Goal: Check status: Check status

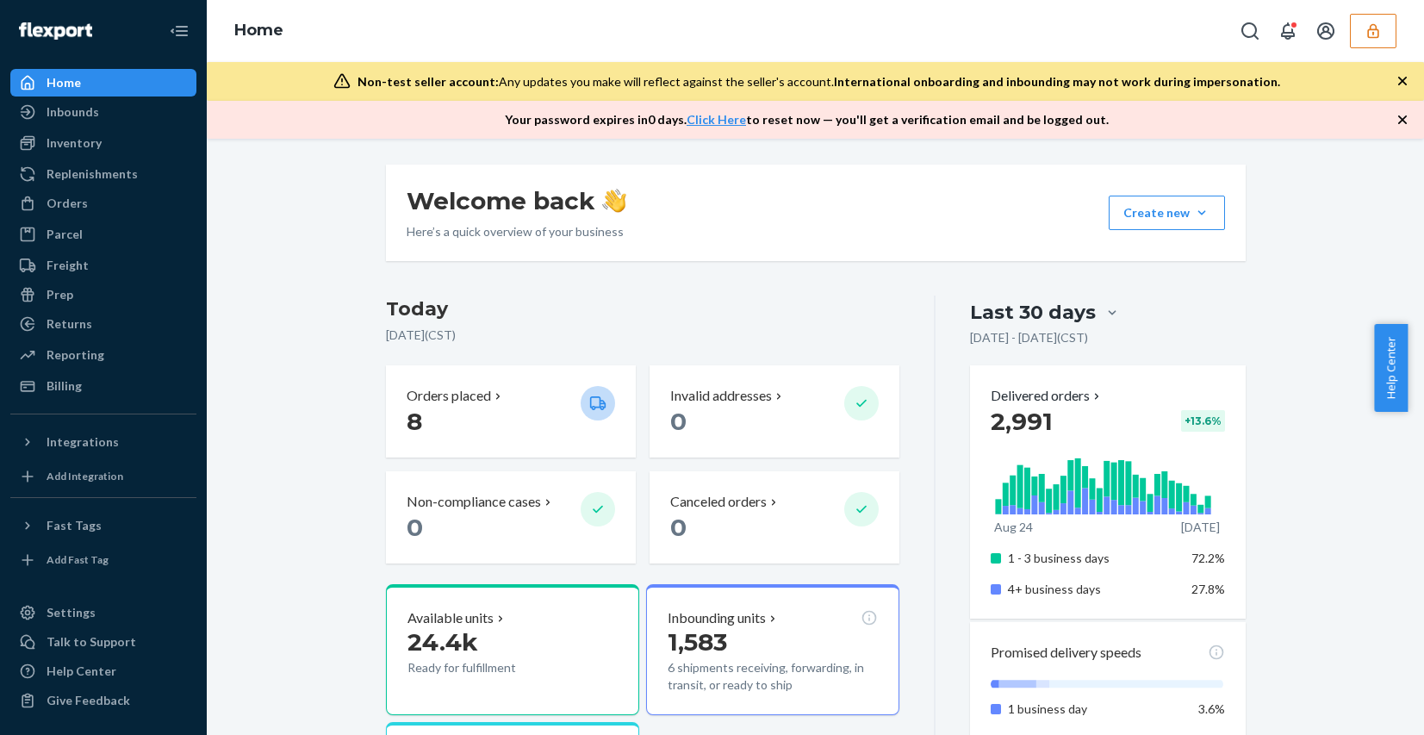
drag, startPoint x: 0, startPoint y: 0, endPoint x: 1376, endPoint y: 28, distance: 1376.6
click at [1376, 28] on icon "button" at bounding box center [1372, 30] width 17 height 17
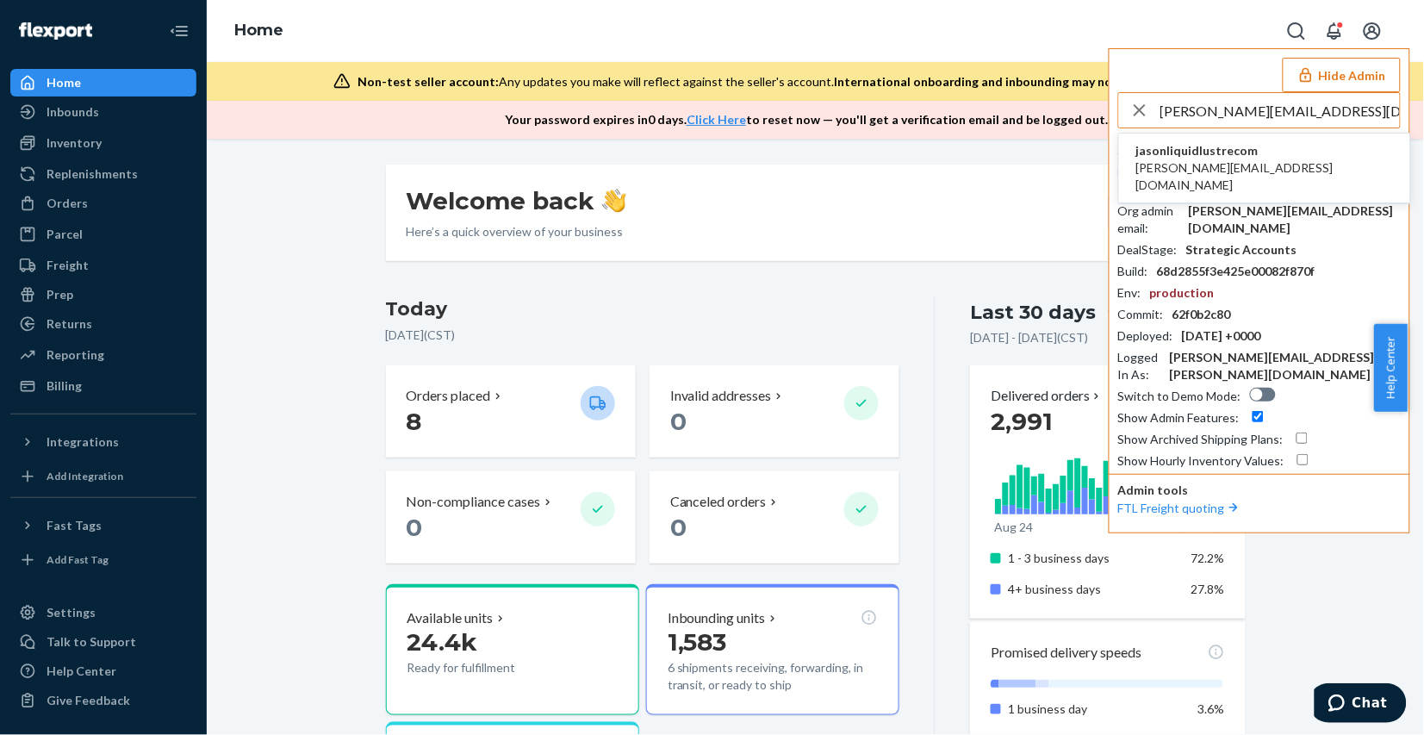
type input "helen@liquidlustre.com"
click at [1262, 160] on li "jasonliquidlustrecom helen@liquidlustre.com" at bounding box center [1264, 168] width 291 height 70
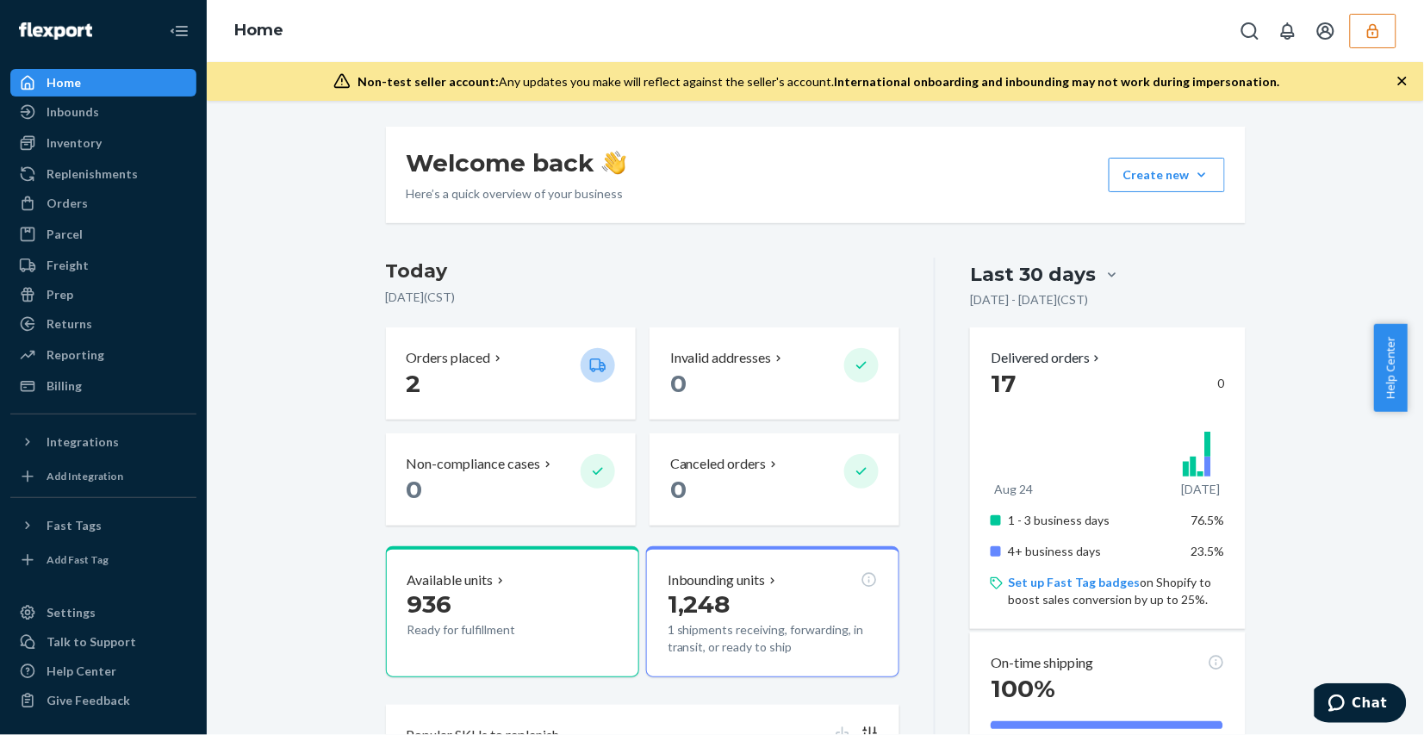
click at [251, 484] on div "Welcome back Here’s a quick overview of your business Create new Create new inb…" at bounding box center [815, 637] width 1191 height 1021
click at [96, 136] on div "Inventory" at bounding box center [74, 142] width 55 height 17
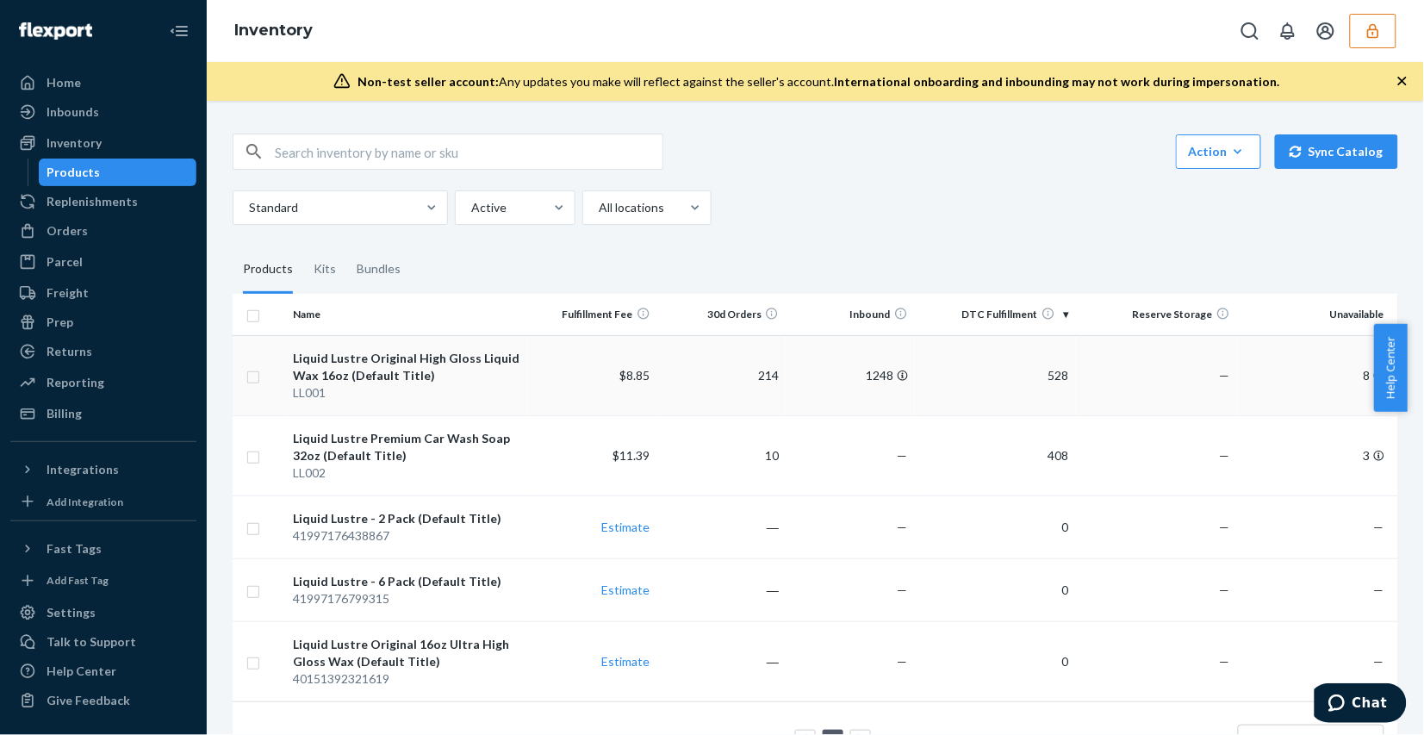
click at [687, 376] on td "214" at bounding box center [721, 375] width 129 height 80
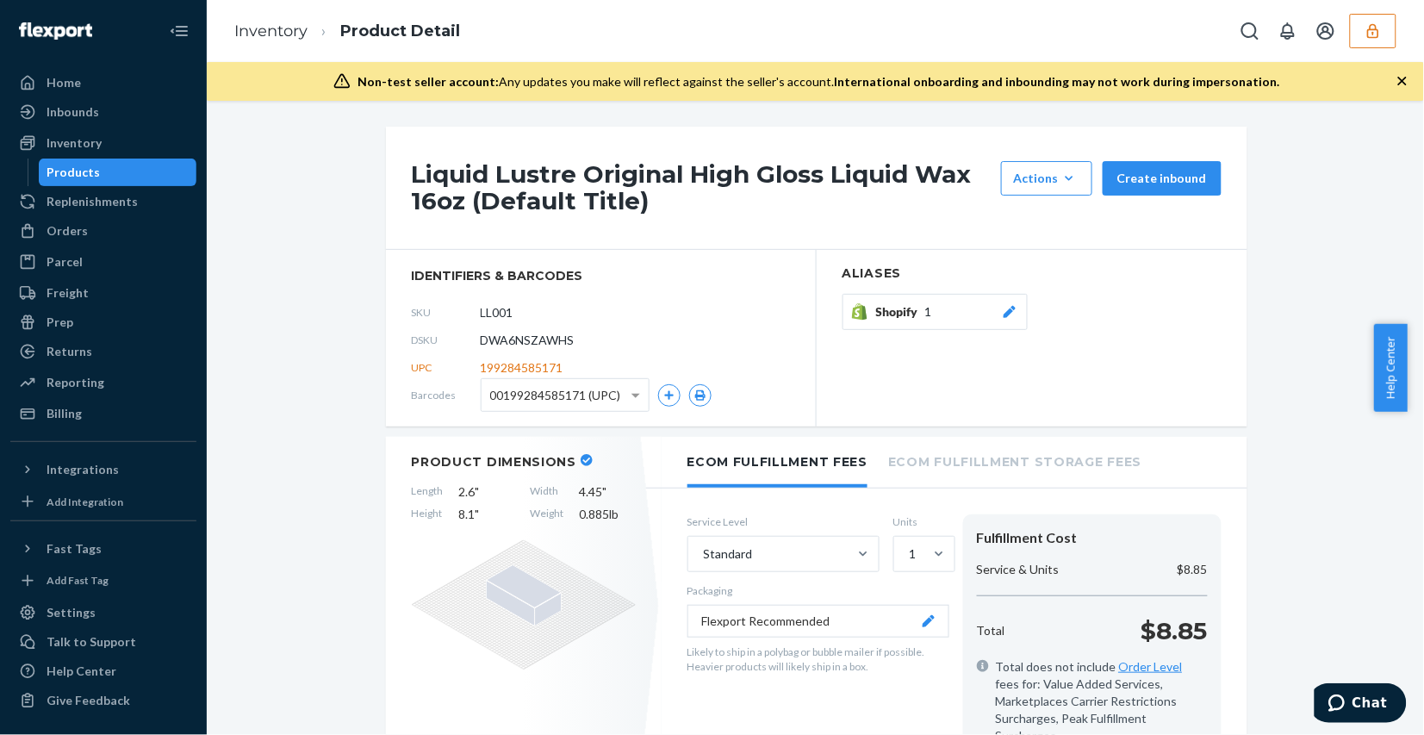
click at [517, 342] on span "DWA6NSZAWHS" at bounding box center [528, 340] width 94 height 17
copy span "DWA6NSZAWHS"
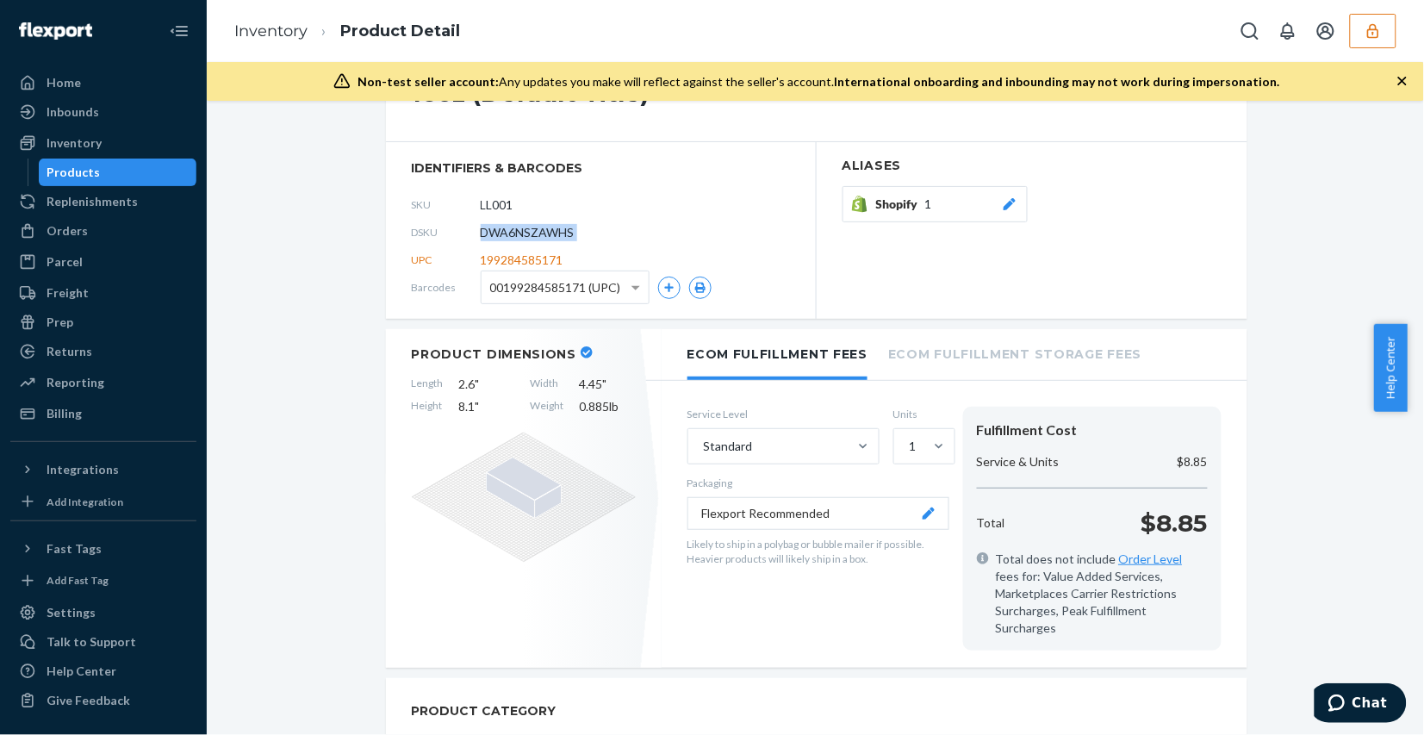
click at [932, 517] on button "Flexport Recommended" at bounding box center [818, 513] width 262 height 33
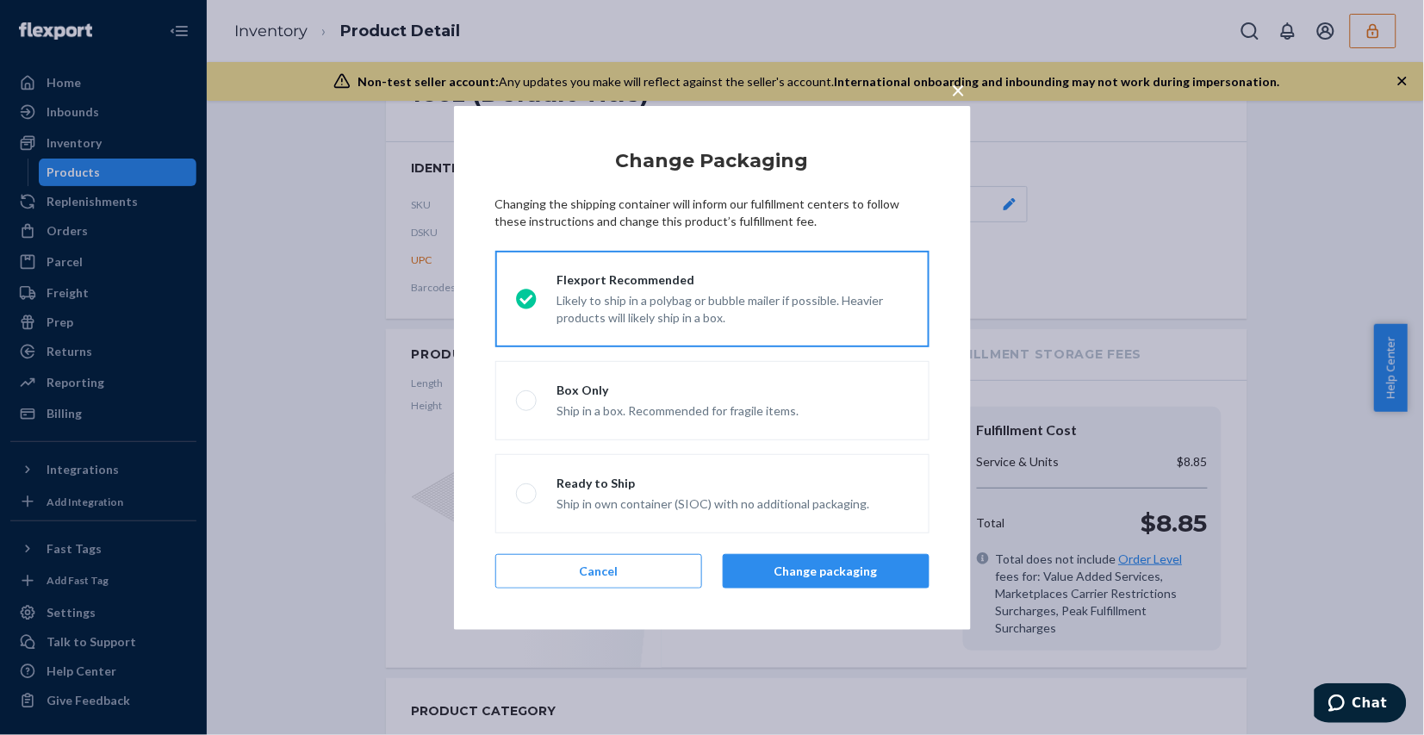
click at [961, 88] on span "×" at bounding box center [959, 89] width 14 height 29
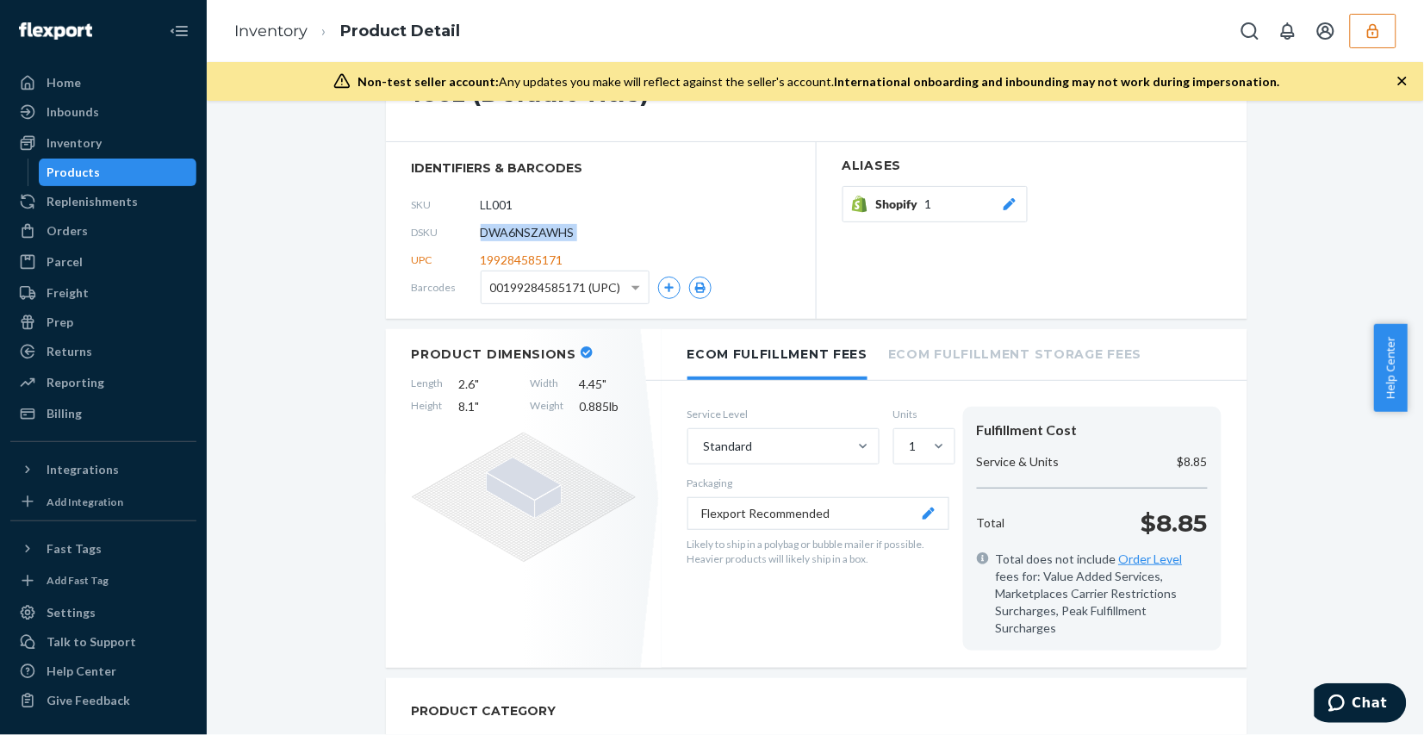
scroll to position [0, 0]
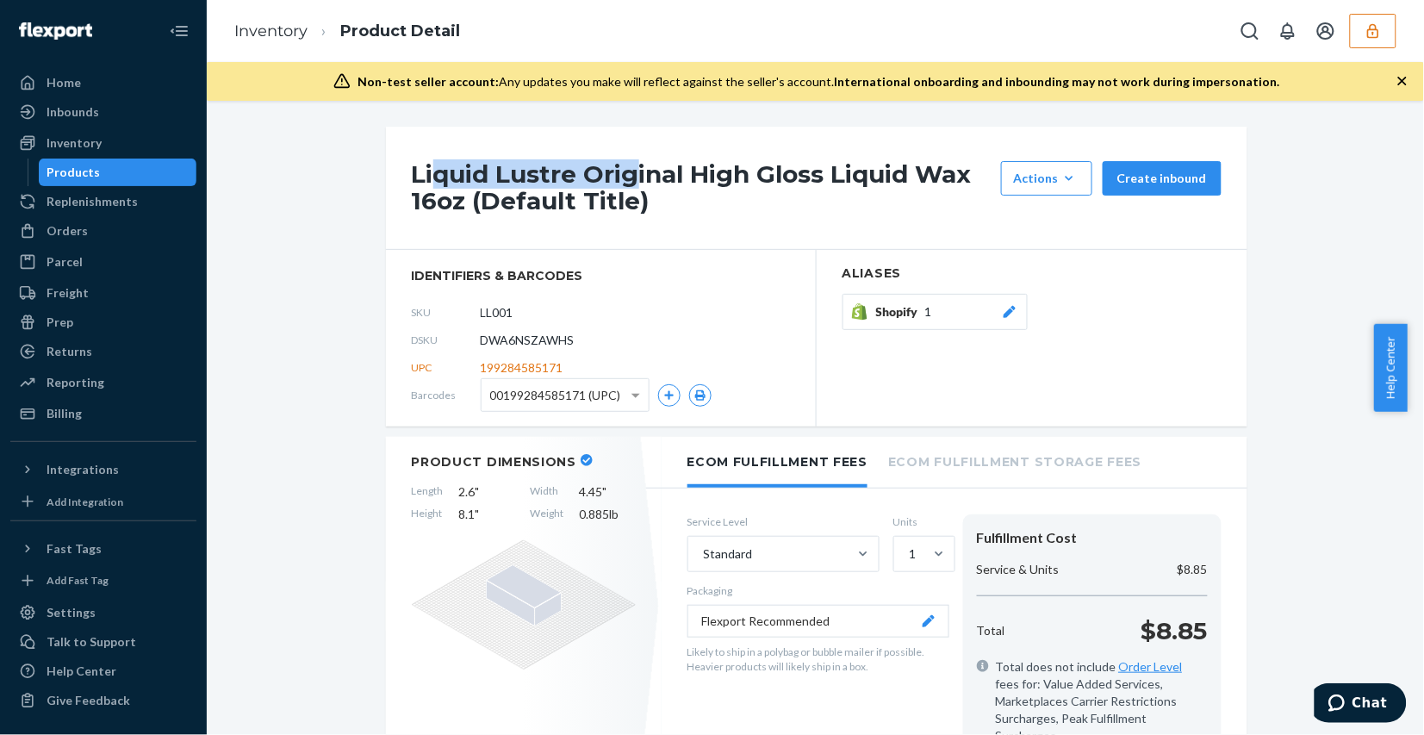
drag, startPoint x: 431, startPoint y: 165, endPoint x: 745, endPoint y: 373, distance: 377.2
click at [633, 172] on h1 "Liquid Lustre Original High Gloss Liquid Wax 16oz (Default Title)" at bounding box center [702, 187] width 581 height 53
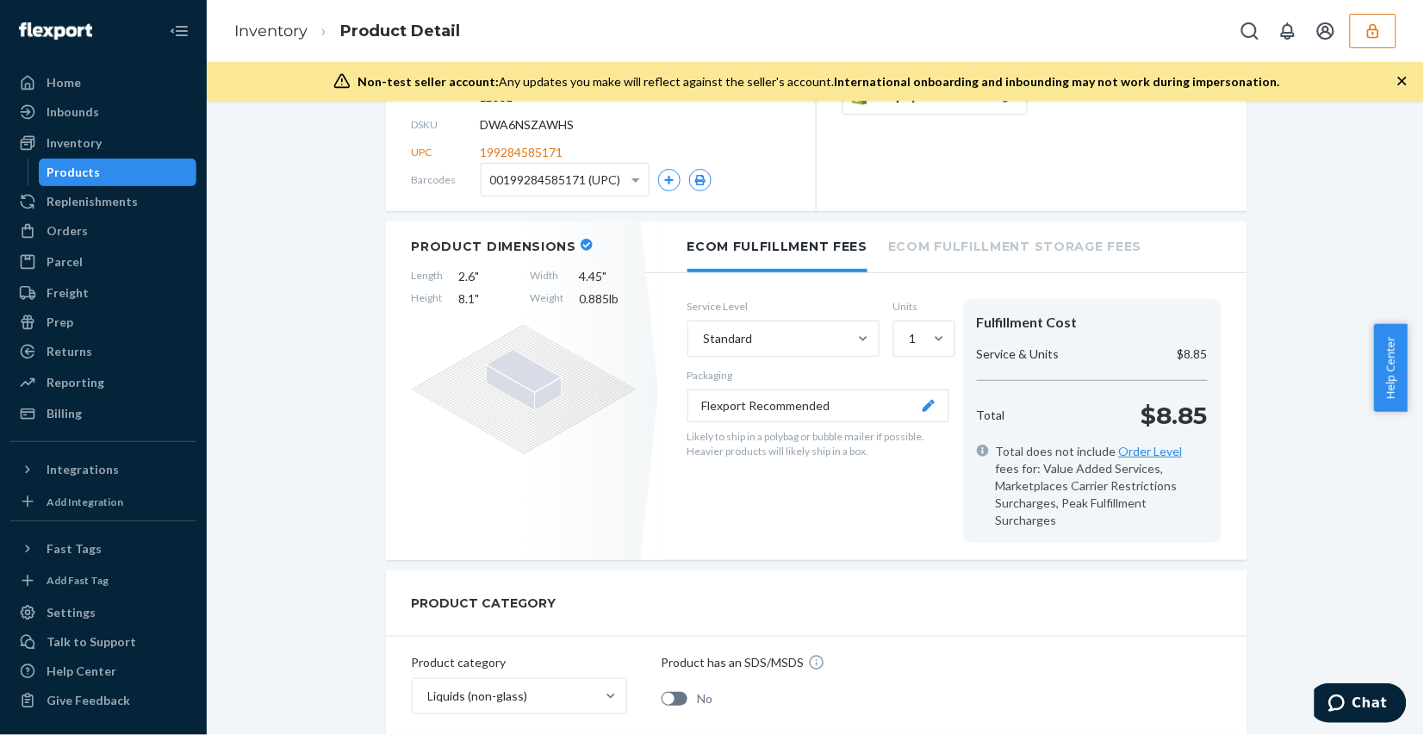
click at [1365, 34] on icon "button" at bounding box center [1372, 30] width 17 height 17
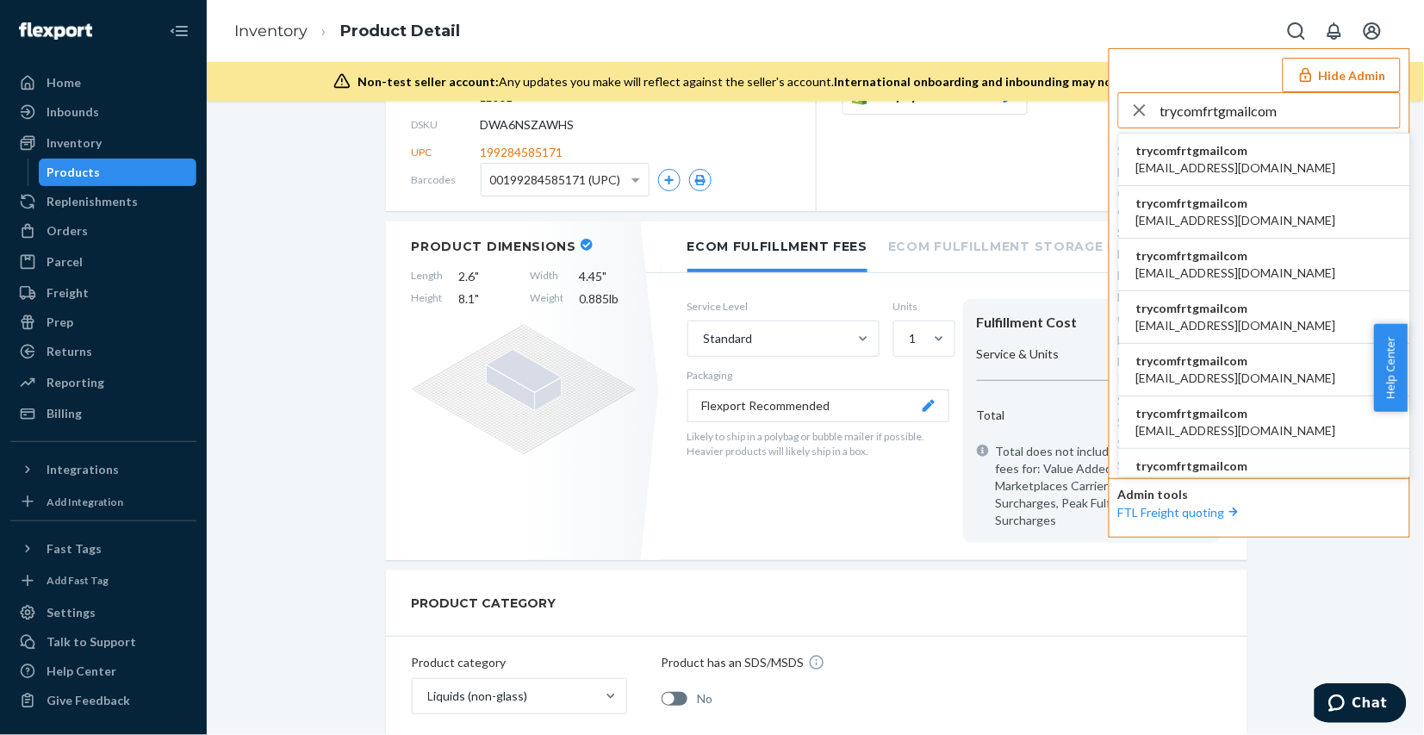
type input "trycomfrtgmailcom"
click at [1276, 157] on li "trycomfrtgmailcom abby@sh-shc.com" at bounding box center [1264, 159] width 291 height 53
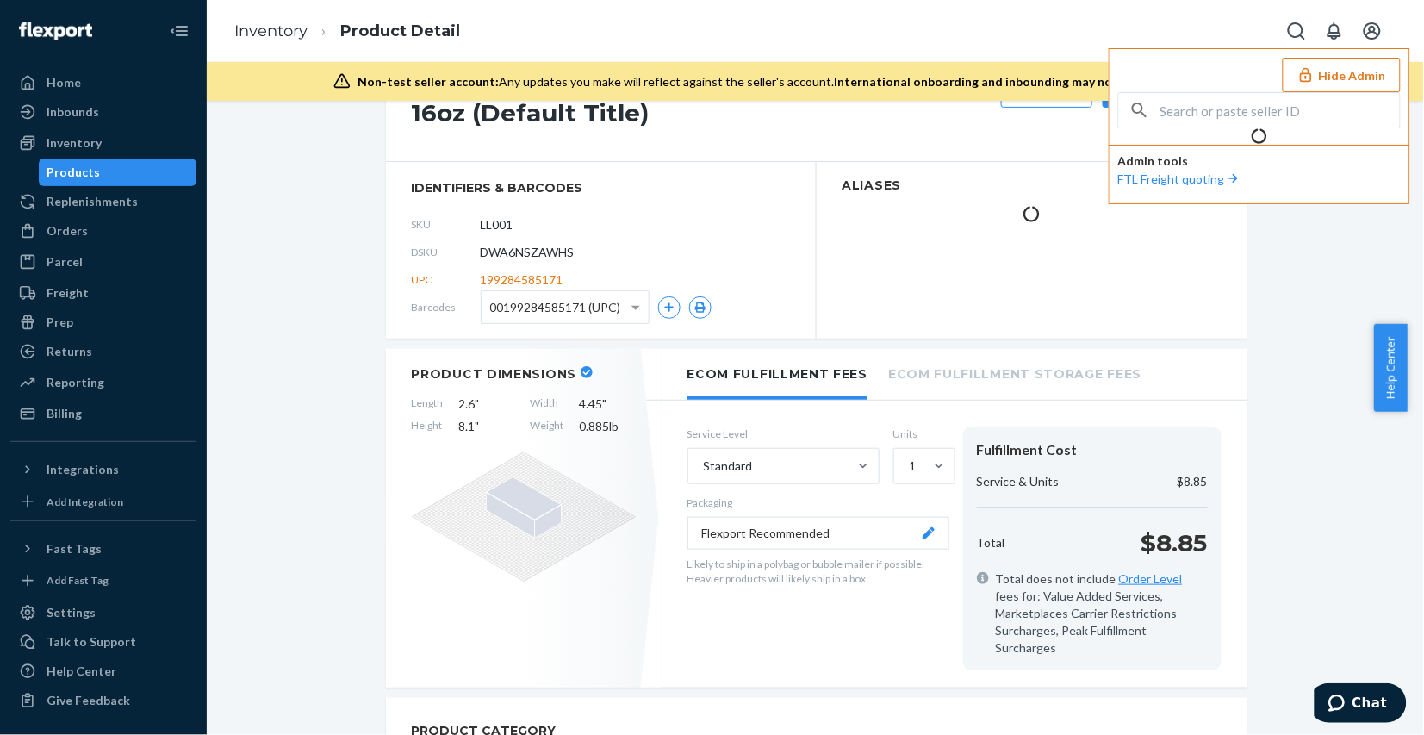
scroll to position [342, 0]
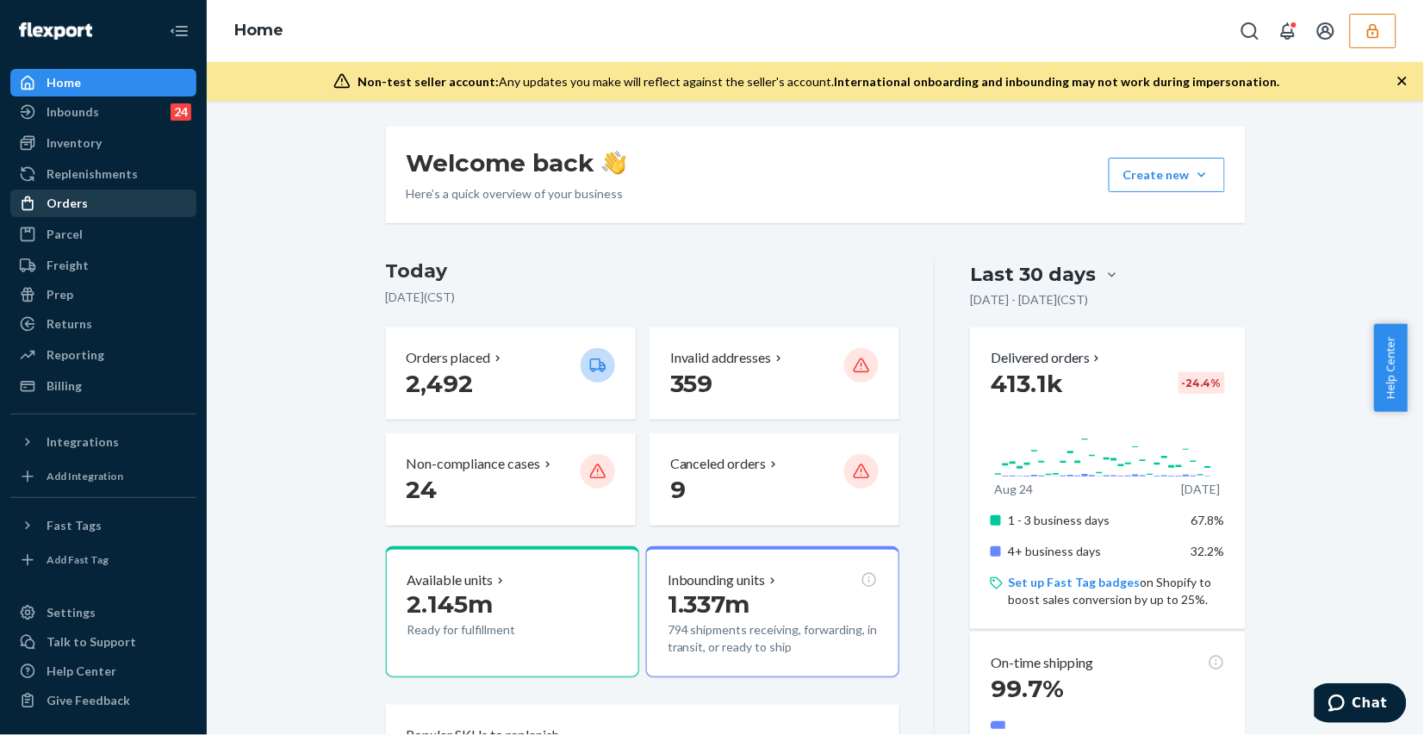
click at [121, 204] on div "Orders" at bounding box center [103, 203] width 183 height 24
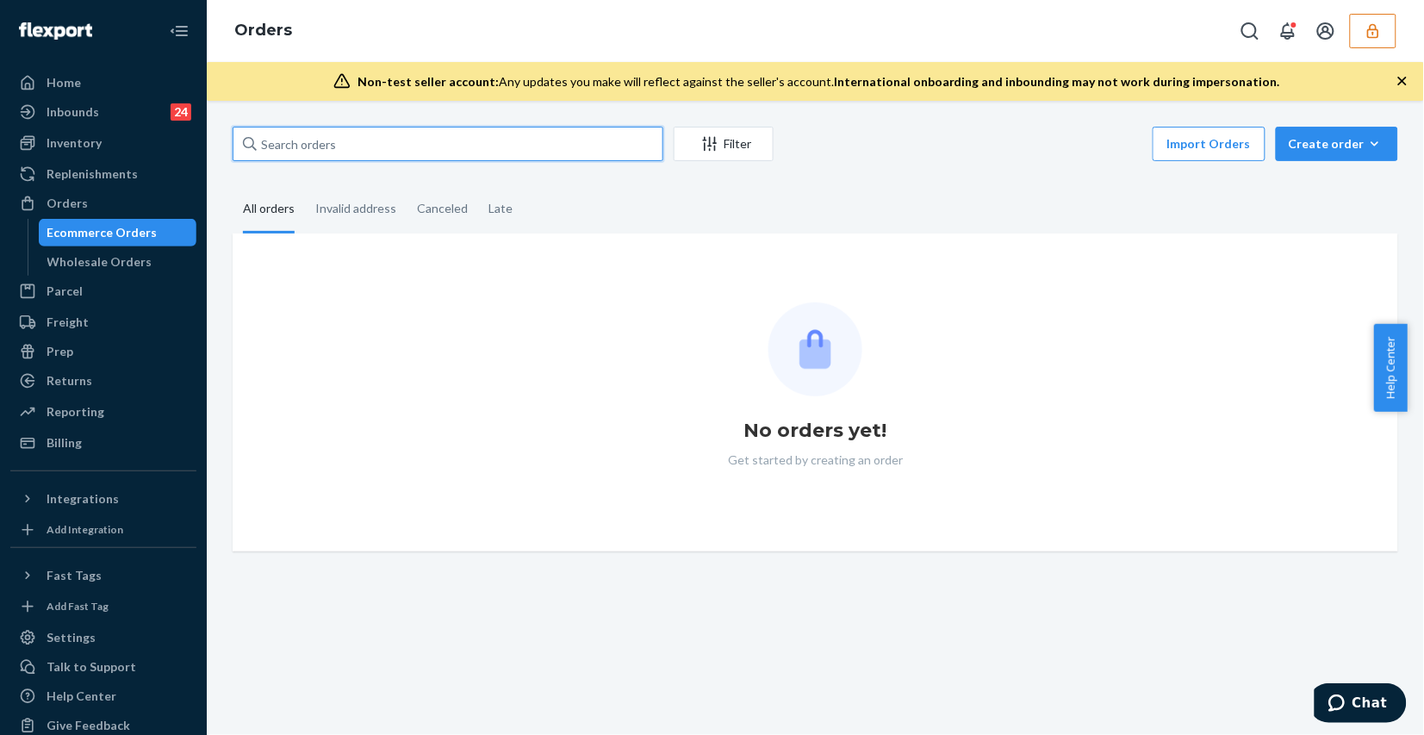
click at [481, 139] on input "text" at bounding box center [448, 144] width 431 height 34
paste input "251288408"
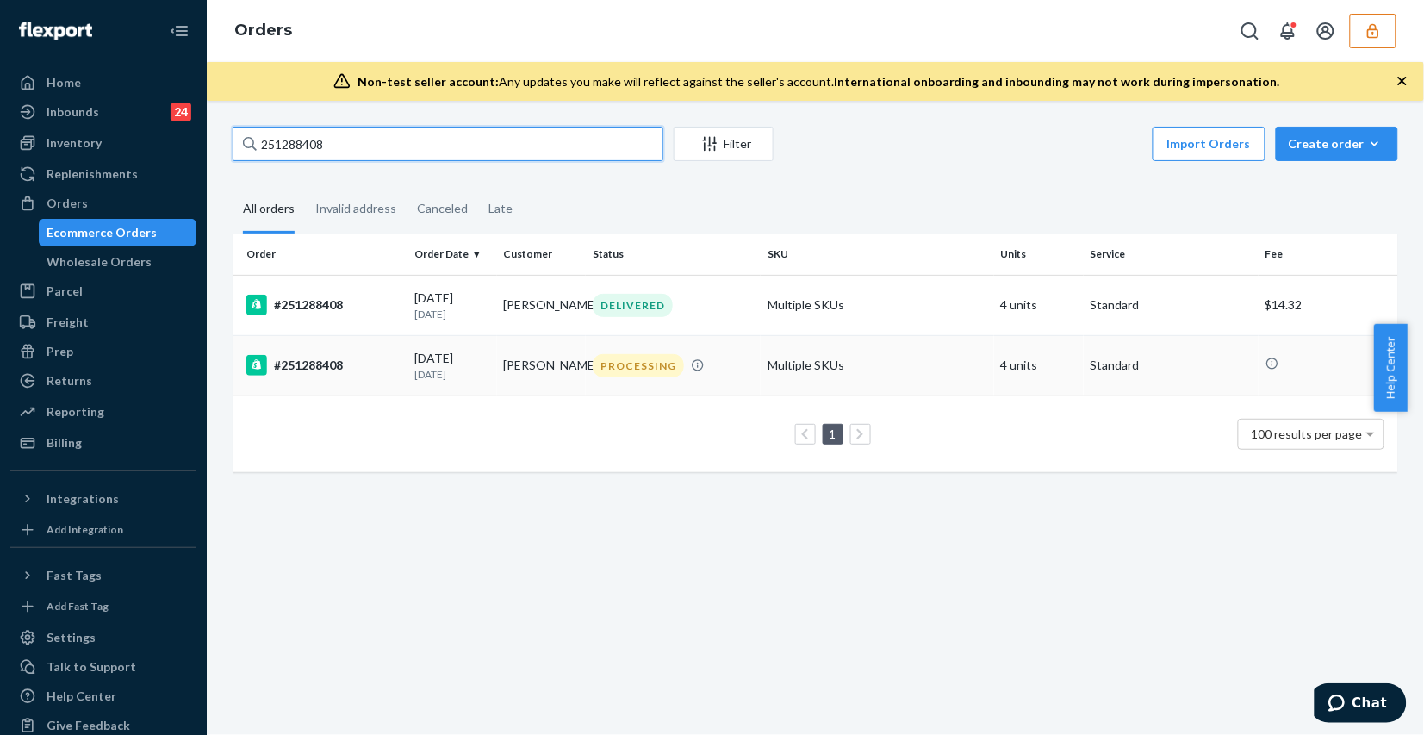
type input "251288408"
click at [728, 368] on div "PROCESSING" at bounding box center [673, 365] width 168 height 23
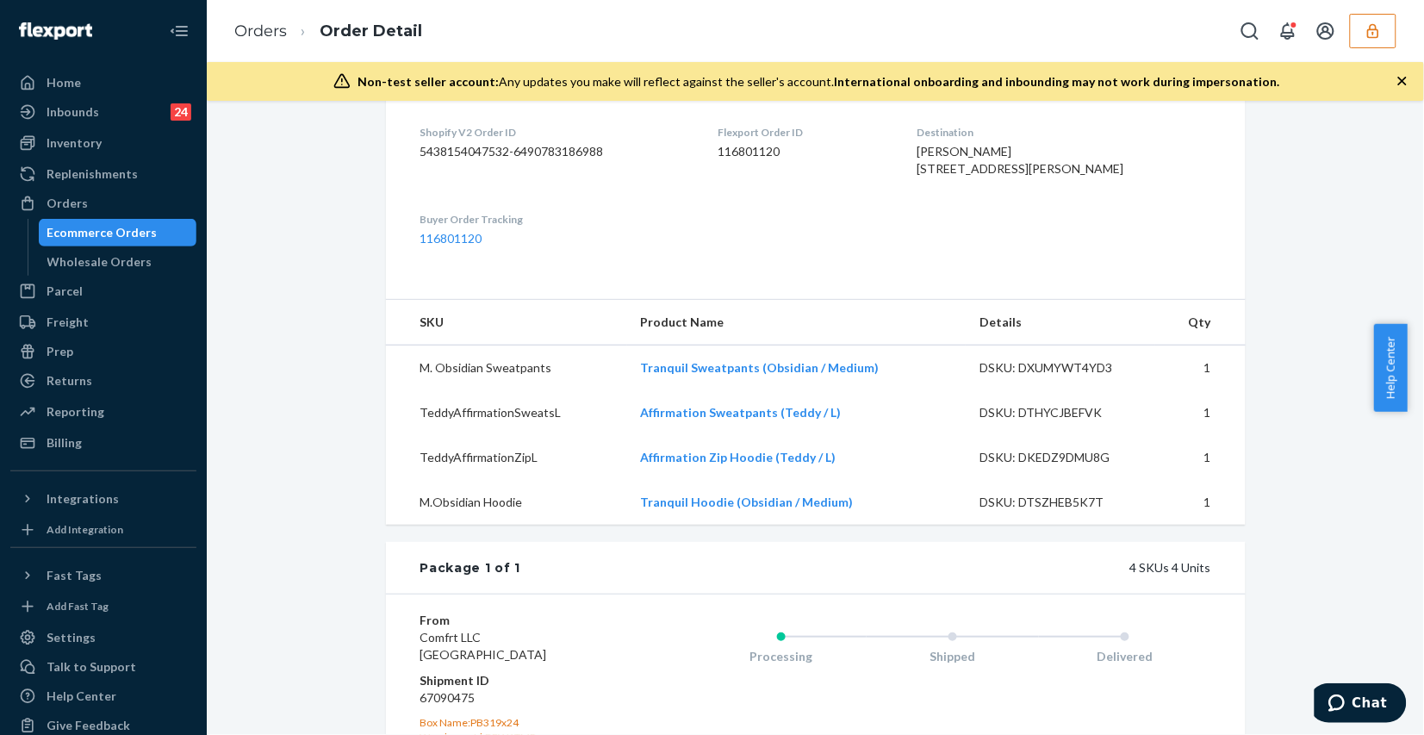
scroll to position [215, 0]
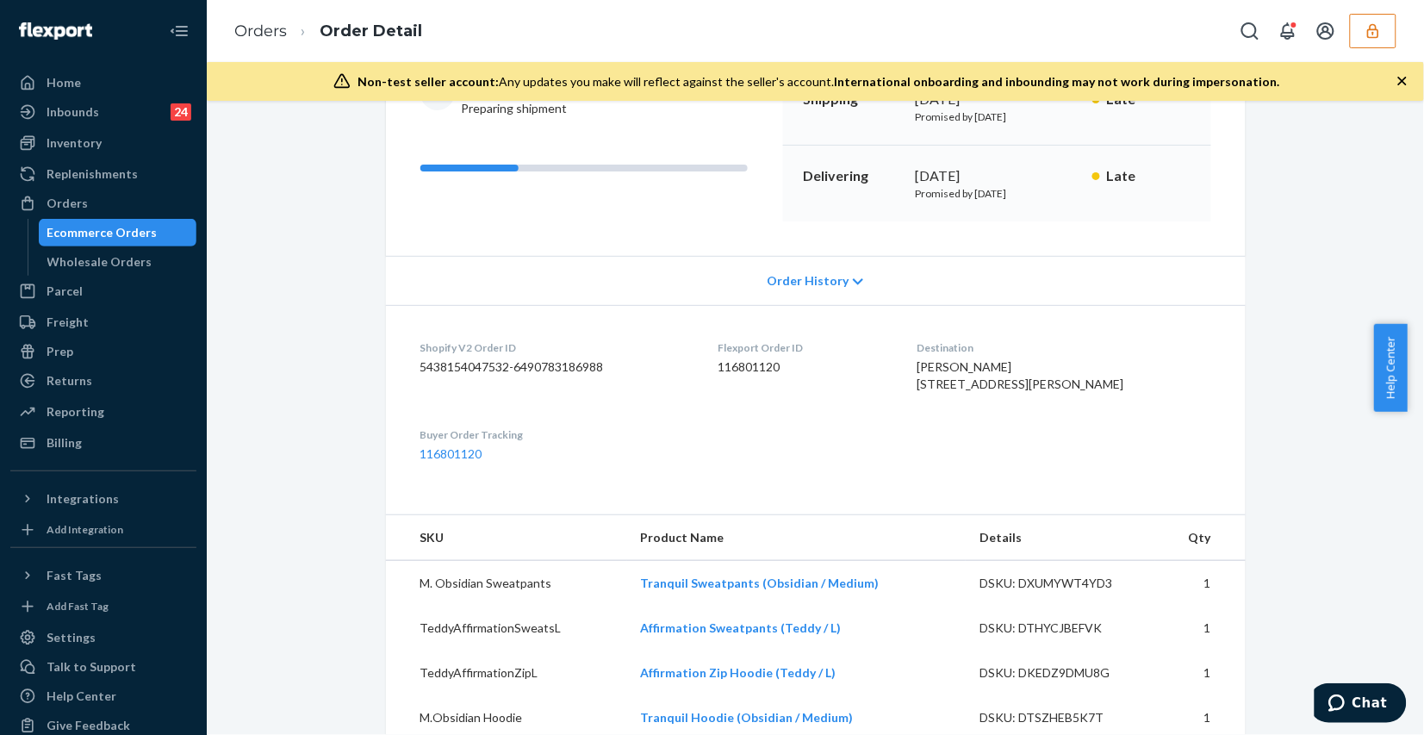
click at [764, 358] on dd "116801120" at bounding box center [803, 366] width 172 height 17
click at [767, 367] on dd "116801120" at bounding box center [803, 366] width 172 height 17
copy dd "116801120"
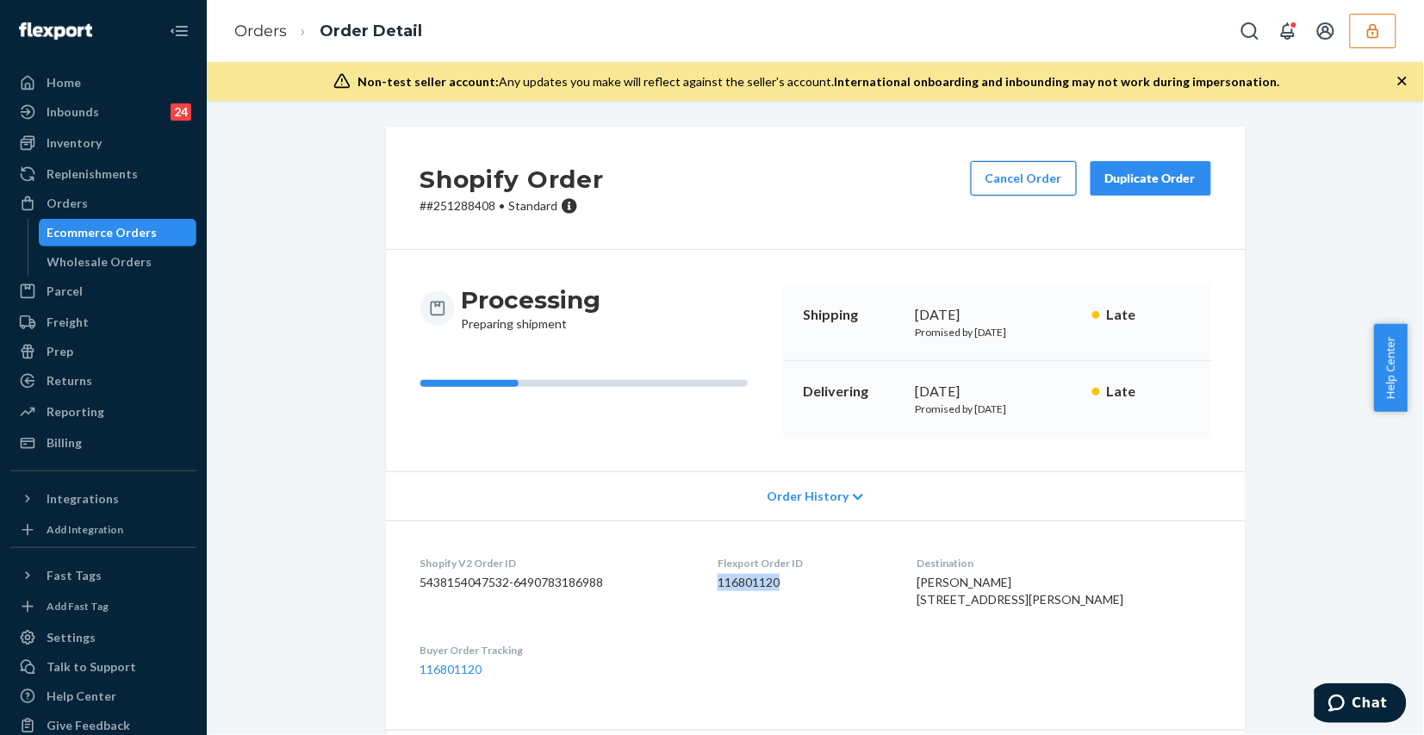
click at [996, 183] on button "Cancel Order" at bounding box center [1024, 178] width 106 height 34
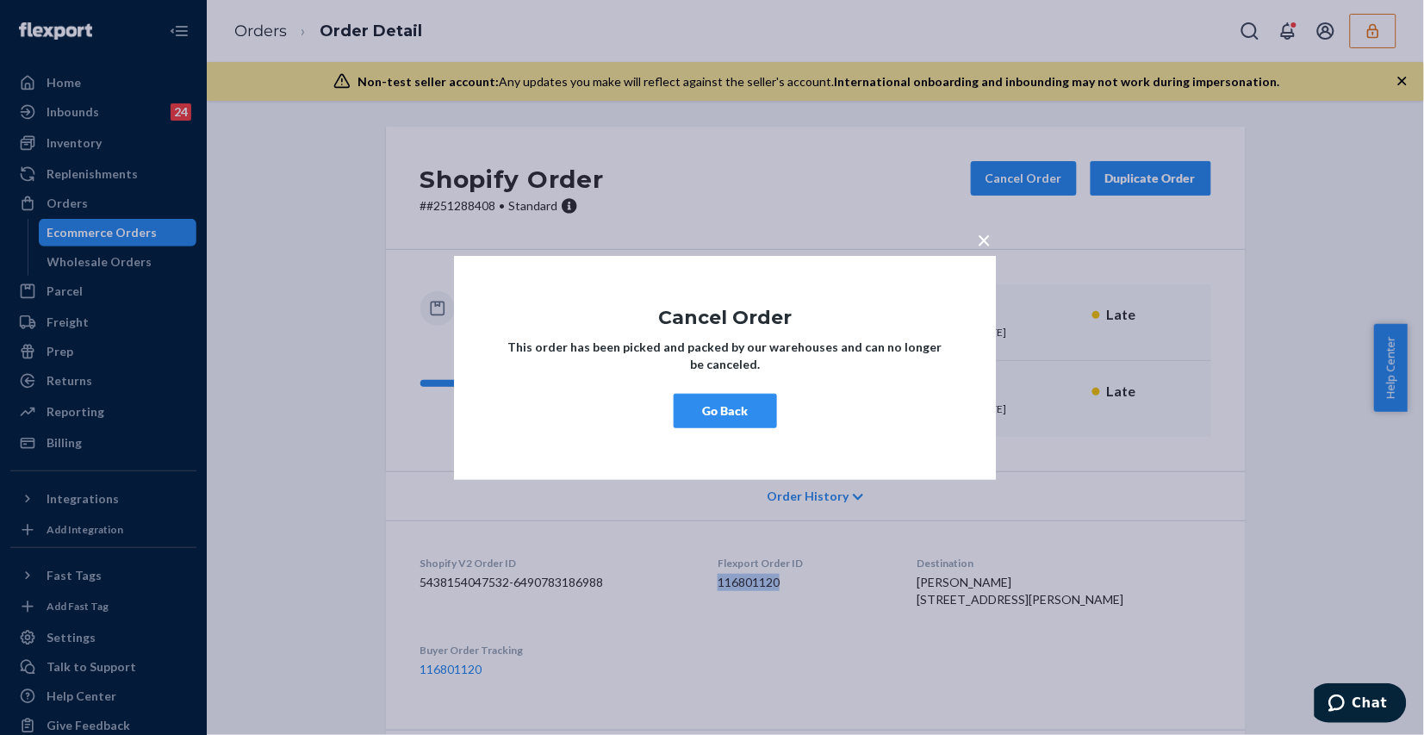
click at [984, 239] on span "×" at bounding box center [985, 238] width 14 height 29
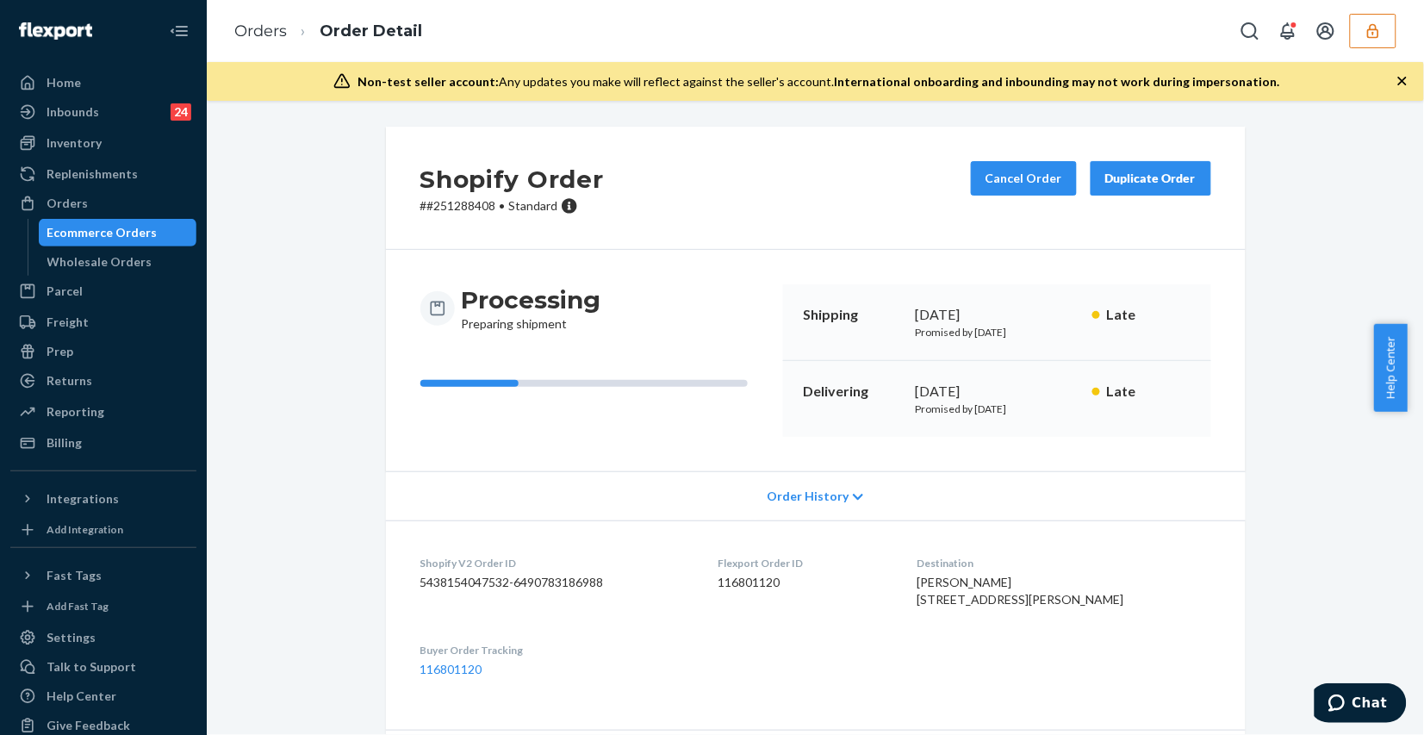
click at [248, 32] on link "Orders" at bounding box center [260, 31] width 53 height 19
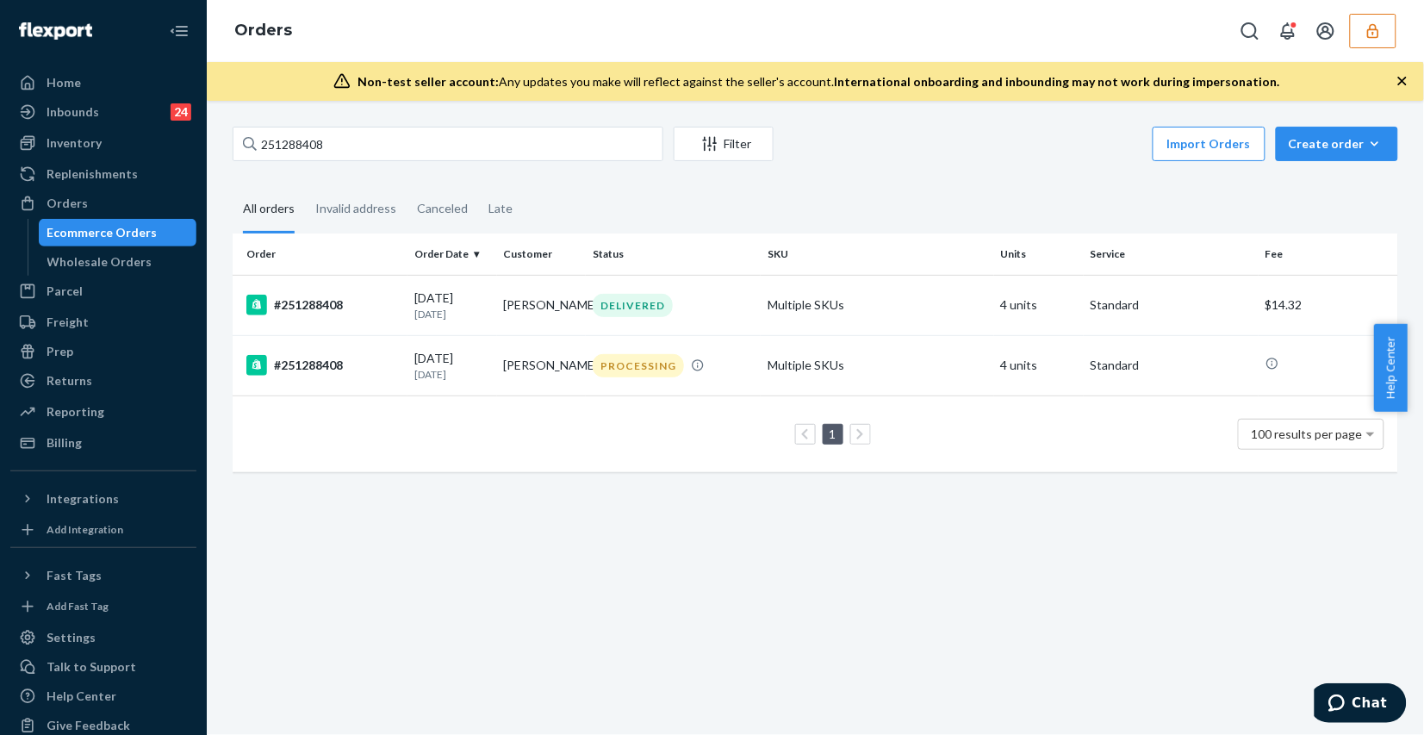
click at [599, 629] on div "251288408 Filter Import Orders Create order Ecommerce order Removal order All o…" at bounding box center [815, 418] width 1217 height 634
click at [761, 324] on td "Multiple SKUs" at bounding box center [877, 305] width 233 height 60
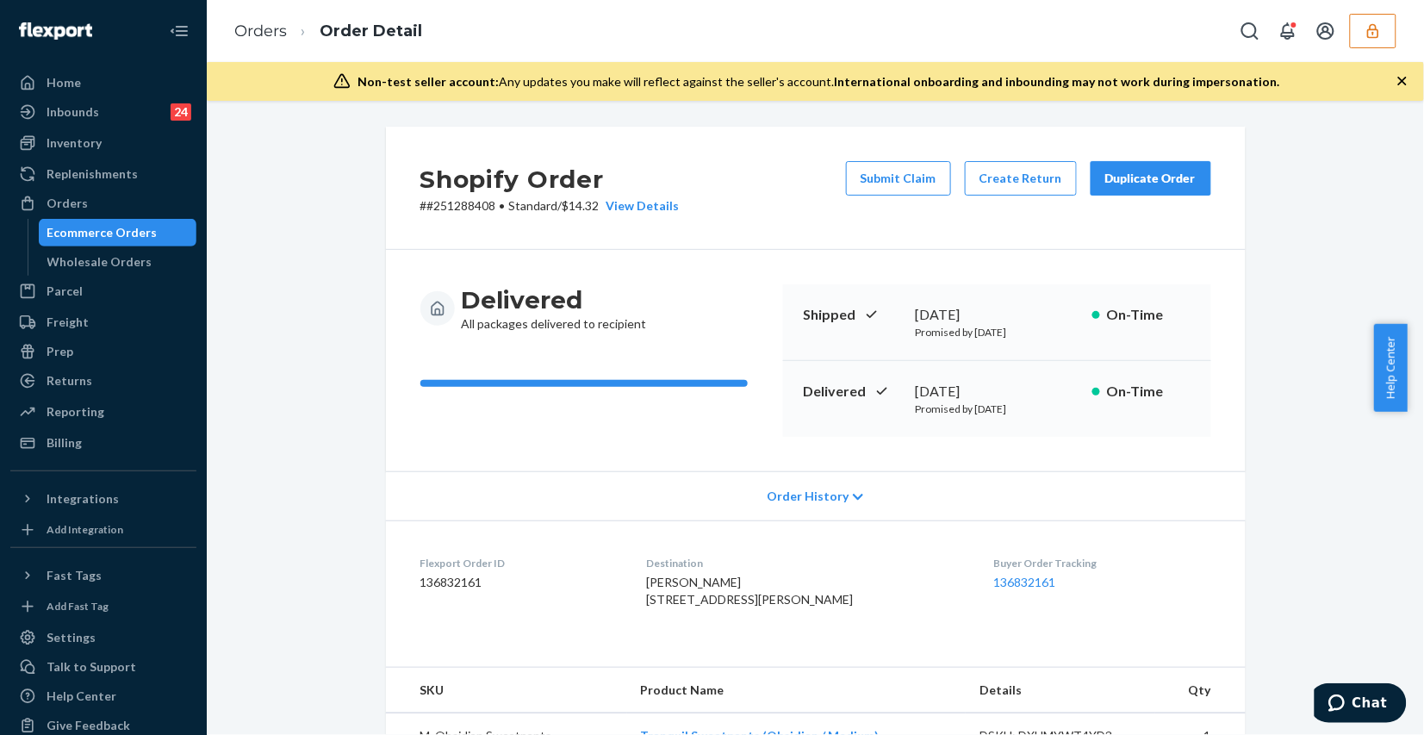
scroll to position [431, 0]
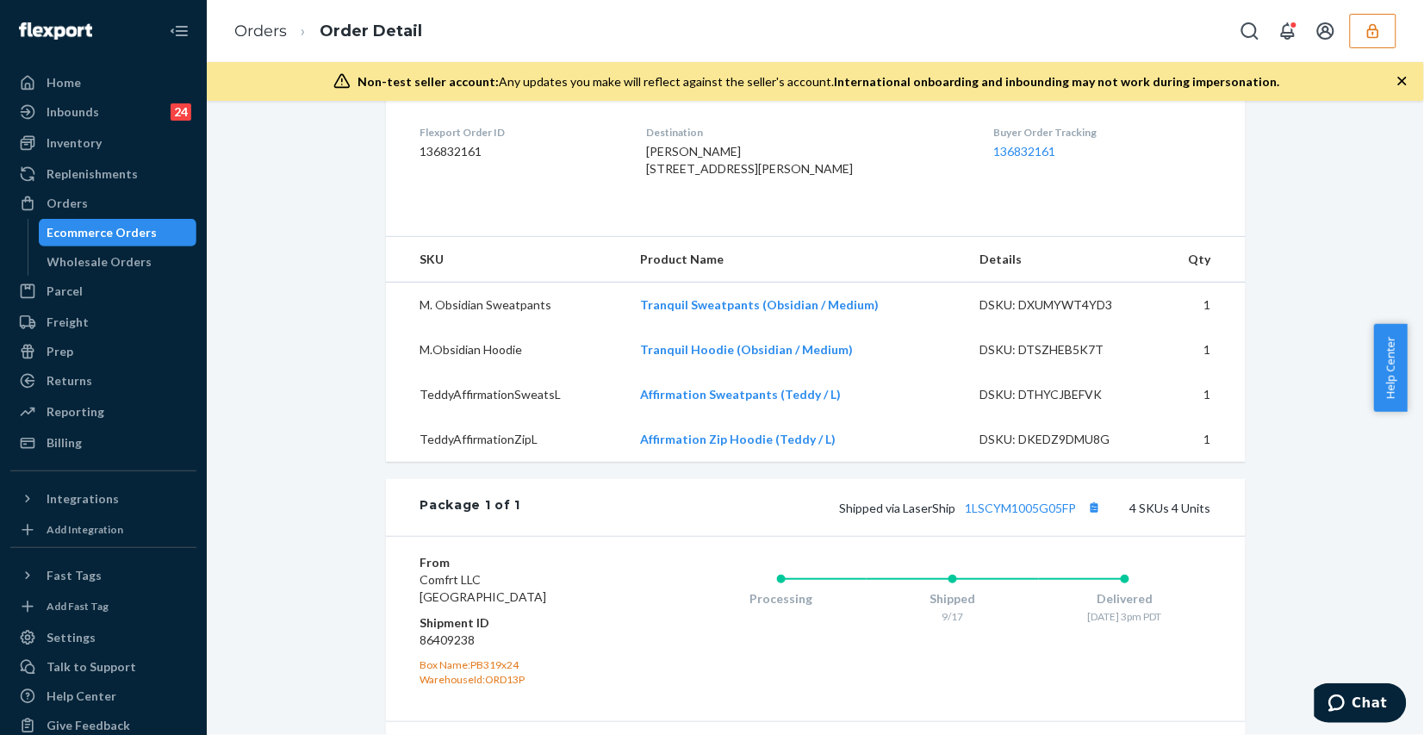
click at [264, 501] on div "Shopify Order # #251288408 • Standard / $14.32 View Details Submit Claim Create…" at bounding box center [815, 355] width 1191 height 1319
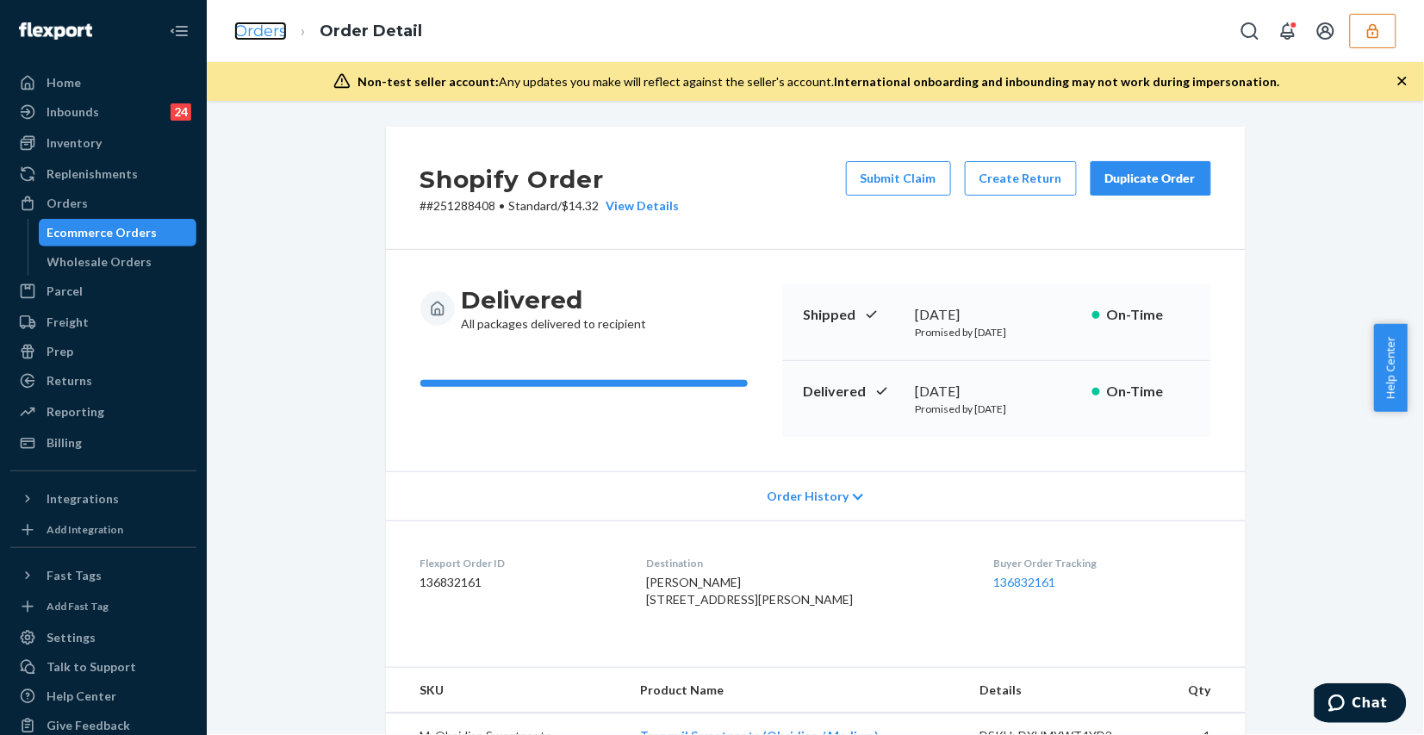
click at [270, 36] on link "Orders" at bounding box center [260, 31] width 53 height 19
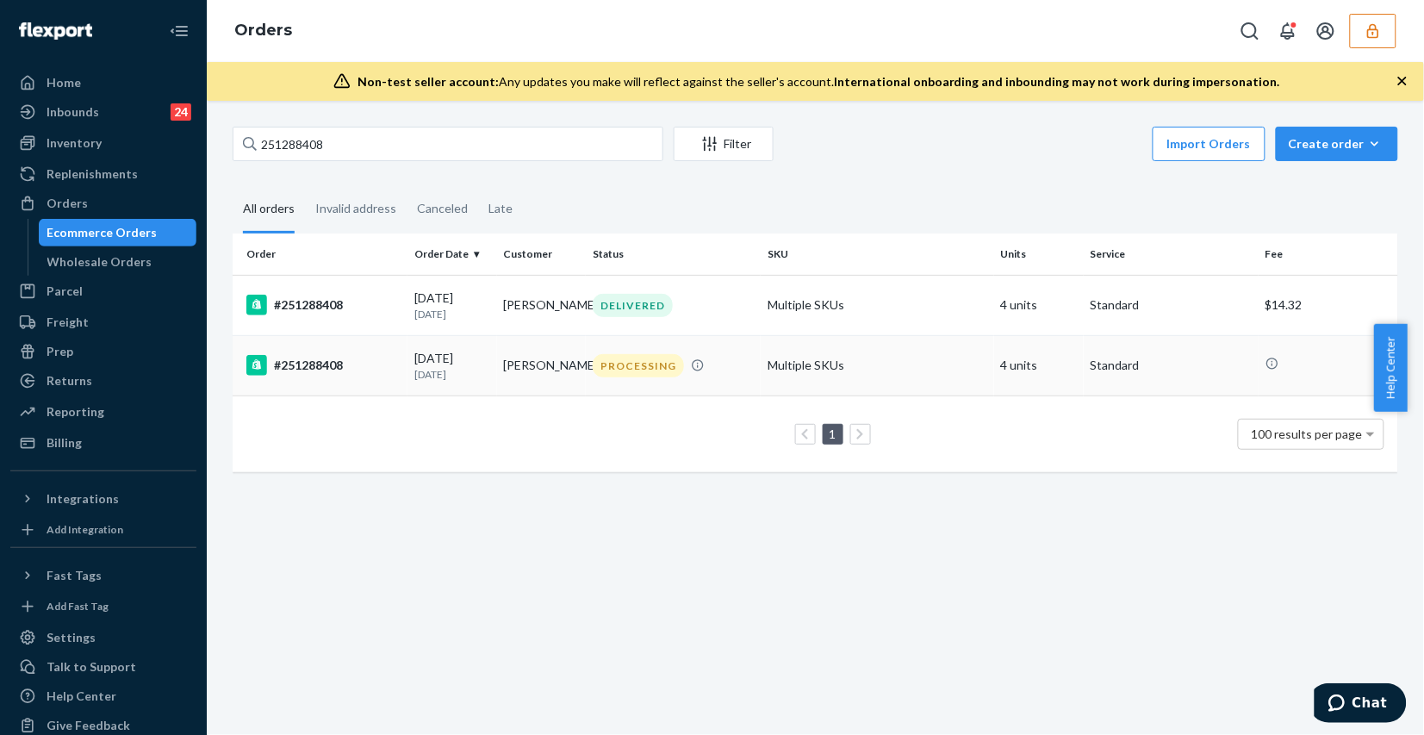
click at [941, 379] on td "Multiple SKUs" at bounding box center [877, 365] width 233 height 60
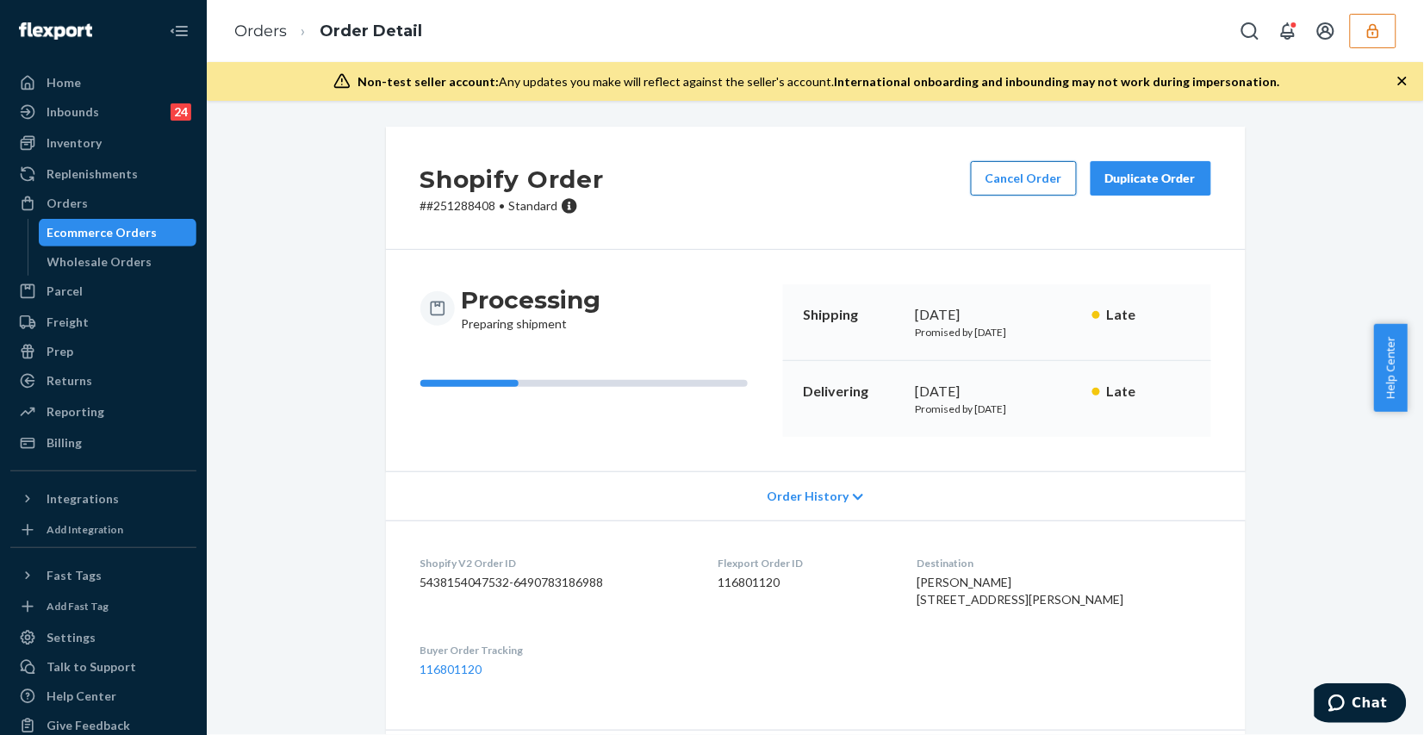
click at [971, 177] on button "Cancel Order" at bounding box center [1024, 178] width 106 height 34
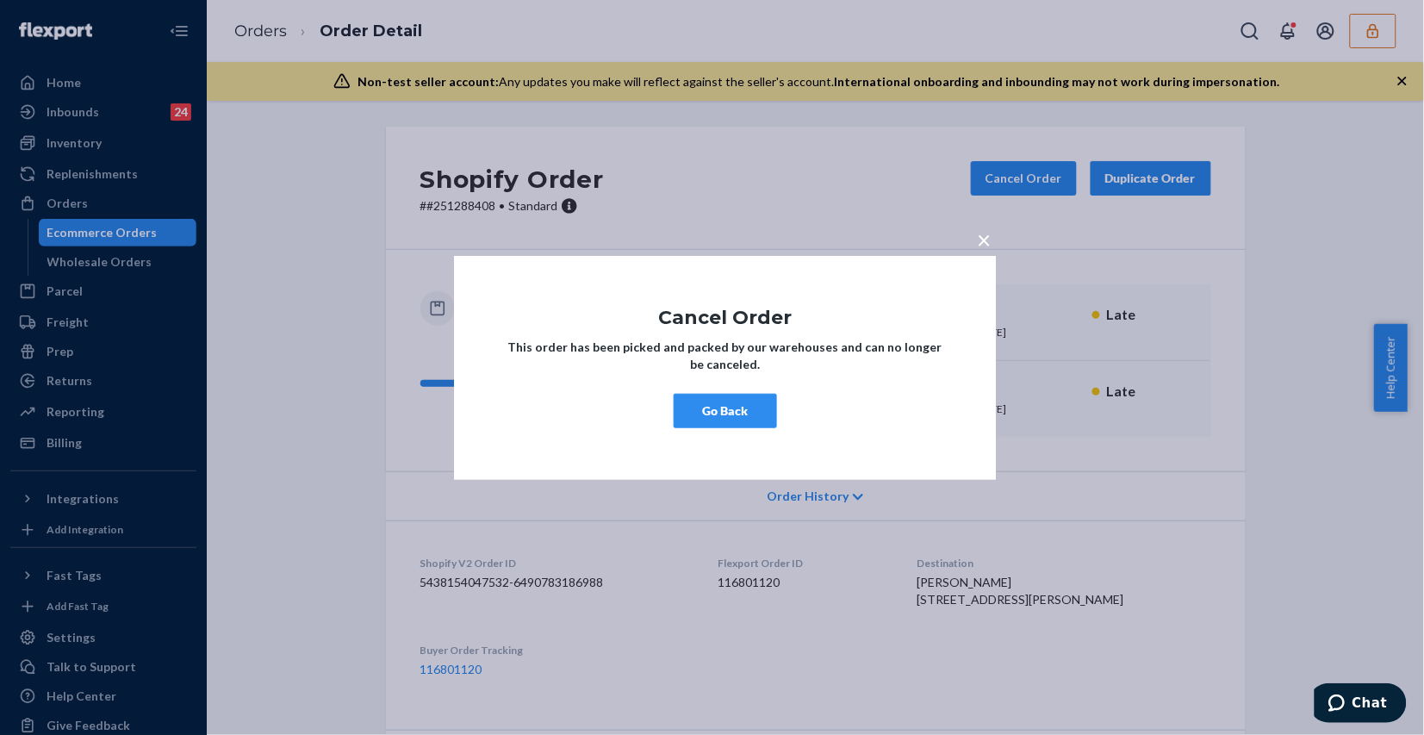
drag, startPoint x: 971, startPoint y: 177, endPoint x: 729, endPoint y: 192, distance: 242.5
click at [729, 192] on div "× Cancel Order This order has been picked and packed by our warehouses and can …" at bounding box center [712, 367] width 1424 height 735
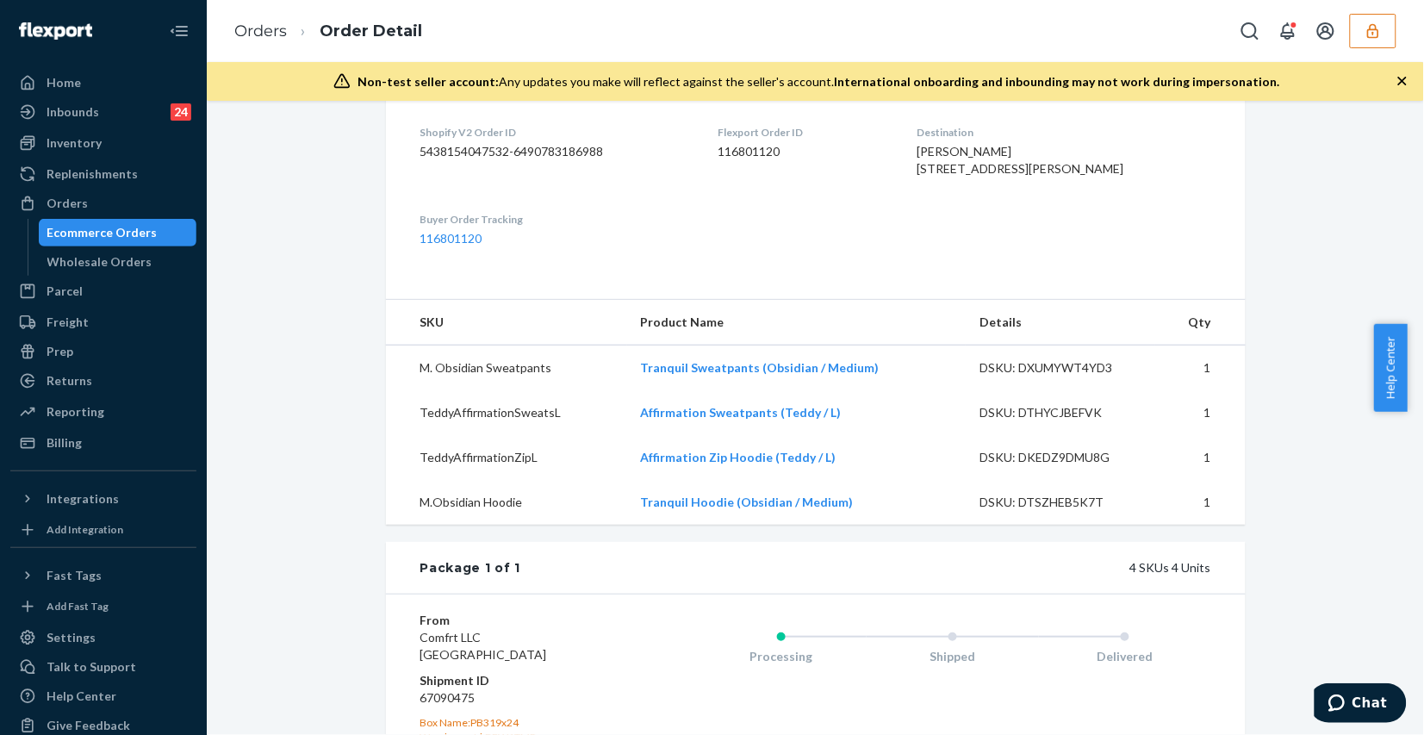
scroll to position [754, 0]
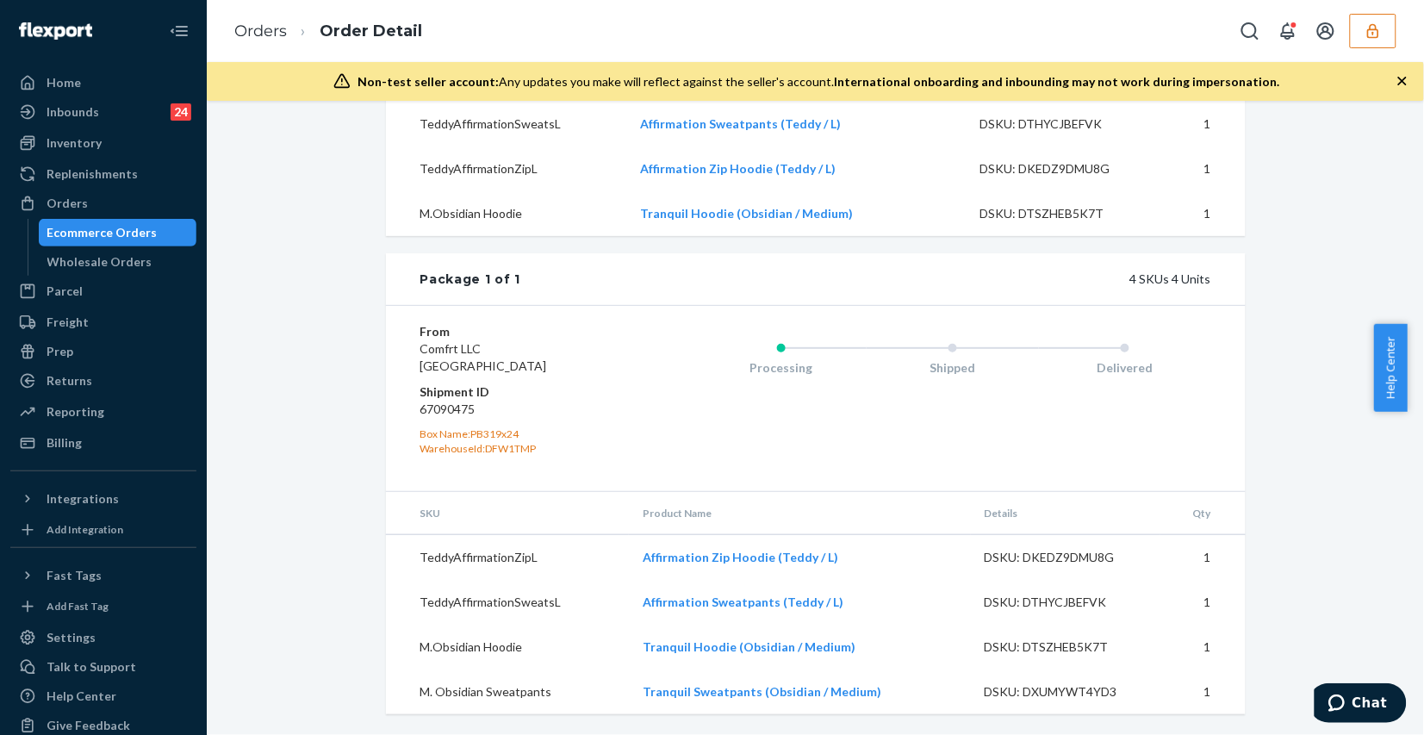
click at [342, 510] on div "Shopify Order # #251288408 • Standard Cancel Order Duplicate Order Processing P…" at bounding box center [815, 70] width 1191 height 1327
click at [445, 409] on dd "67090475" at bounding box center [523, 408] width 206 height 17
copy dd "67090475"
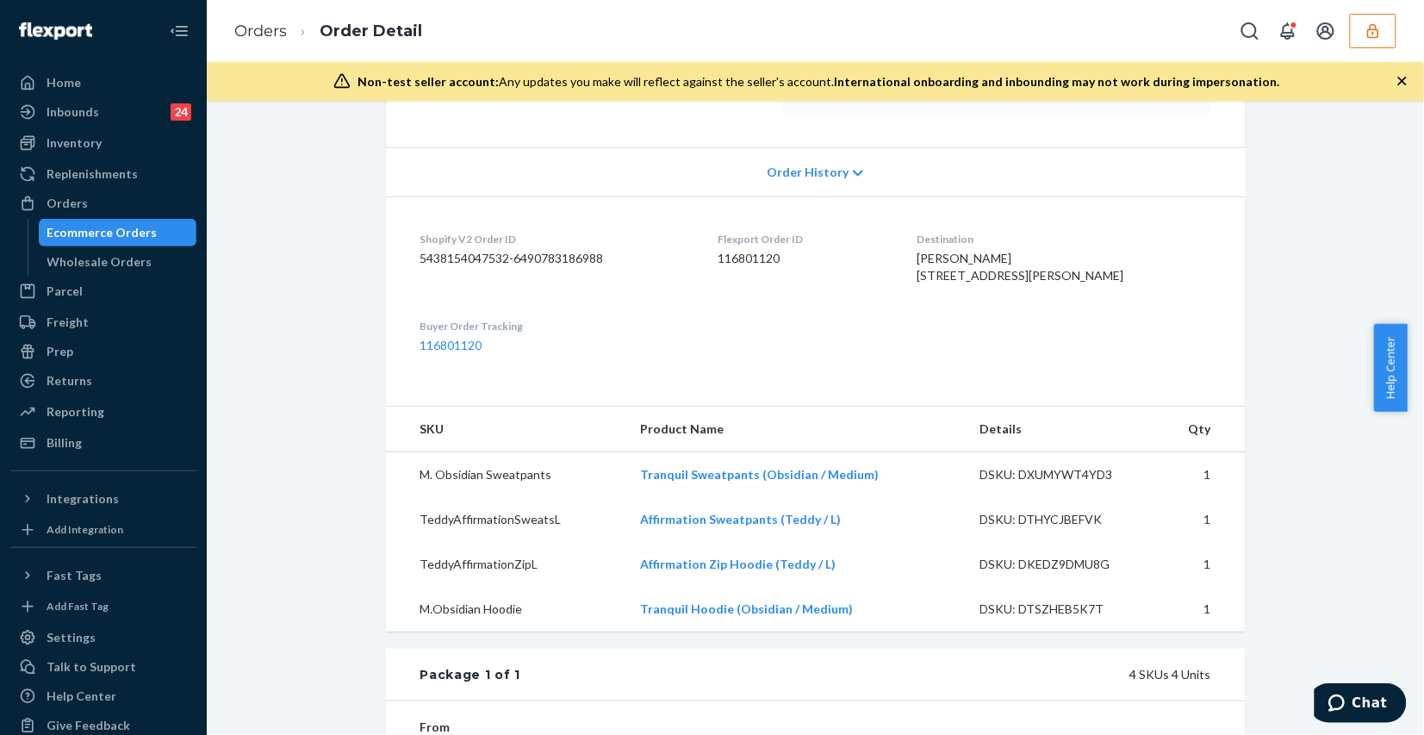
scroll to position [216, 0]
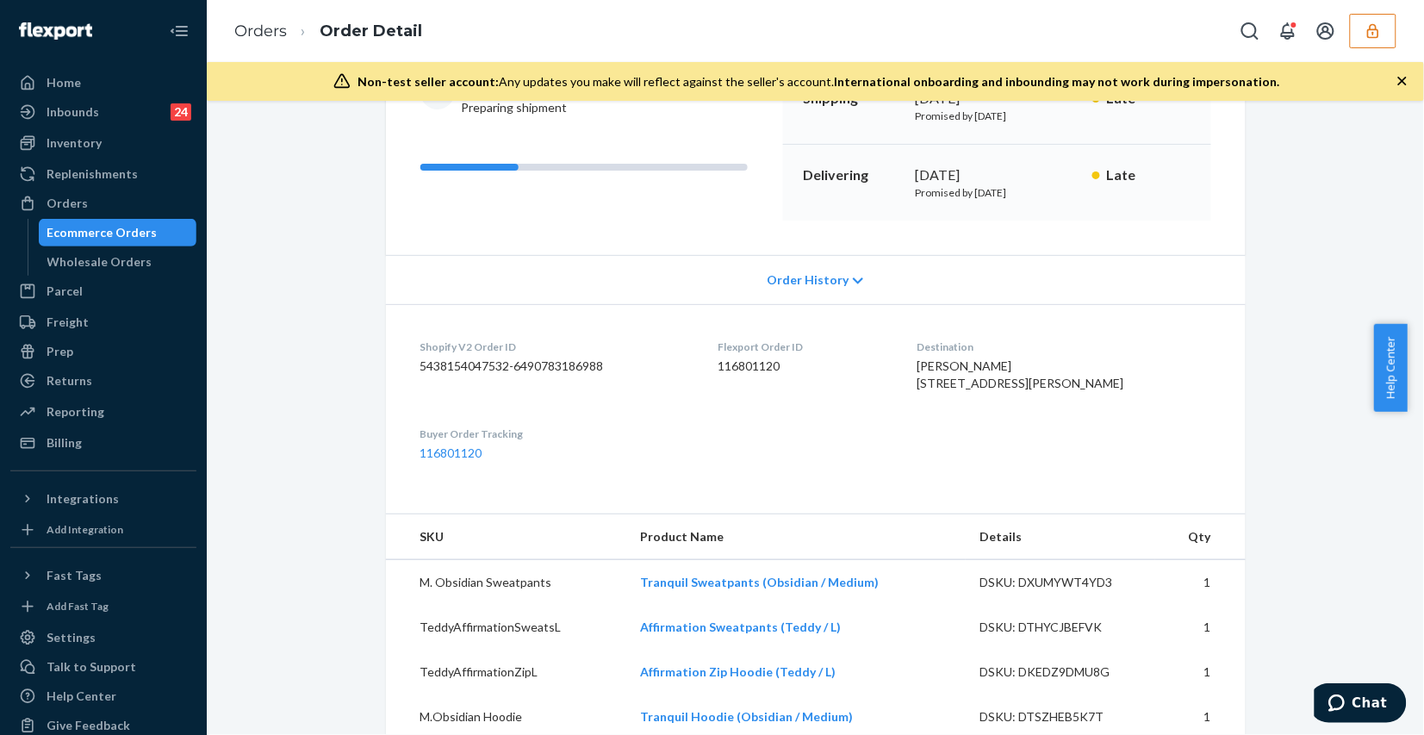
click at [773, 367] on dd "116801120" at bounding box center [803, 365] width 172 height 17
copy dd "116801120"
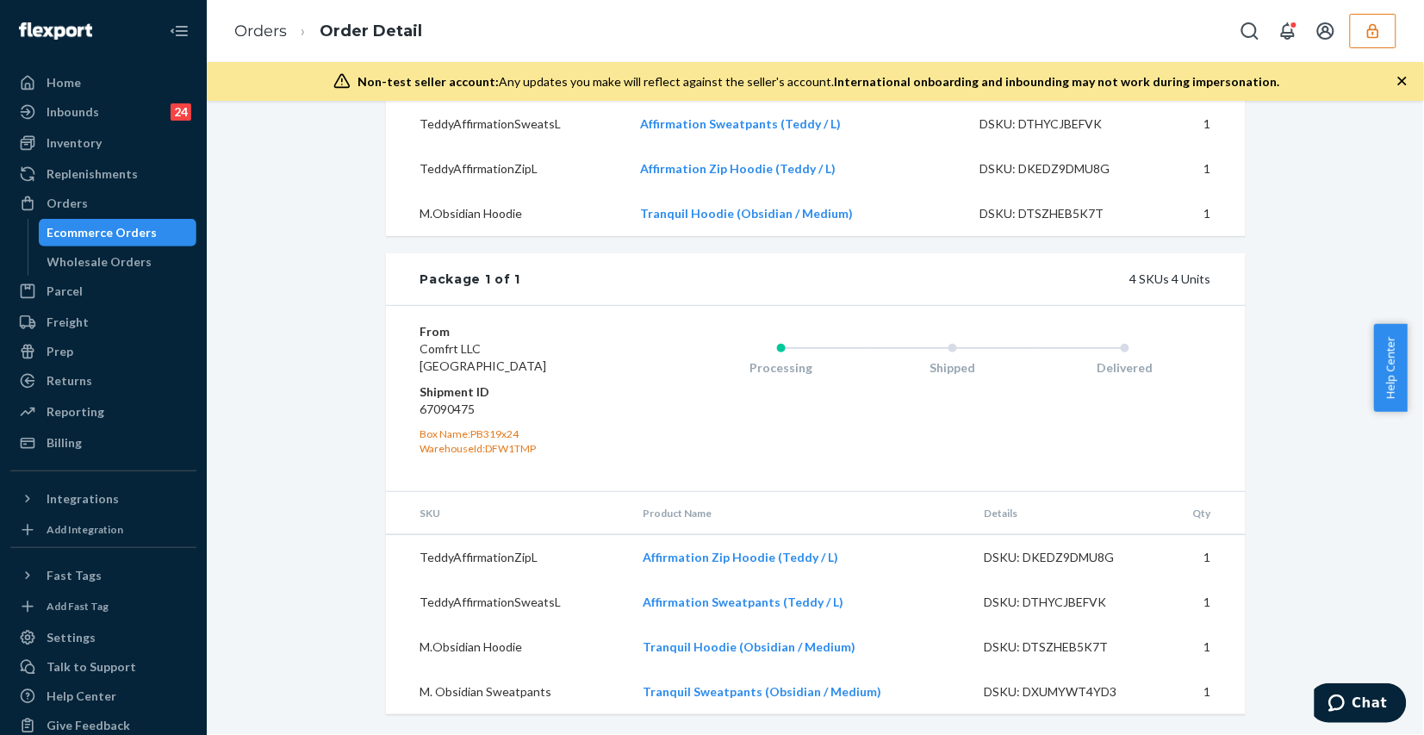
click at [436, 409] on dd "67090475" at bounding box center [523, 408] width 206 height 17
click at [437, 409] on dd "67090475" at bounding box center [523, 408] width 206 height 17
copy dd "67090475"
click at [431, 403] on dd "67090475" at bounding box center [523, 408] width 206 height 17
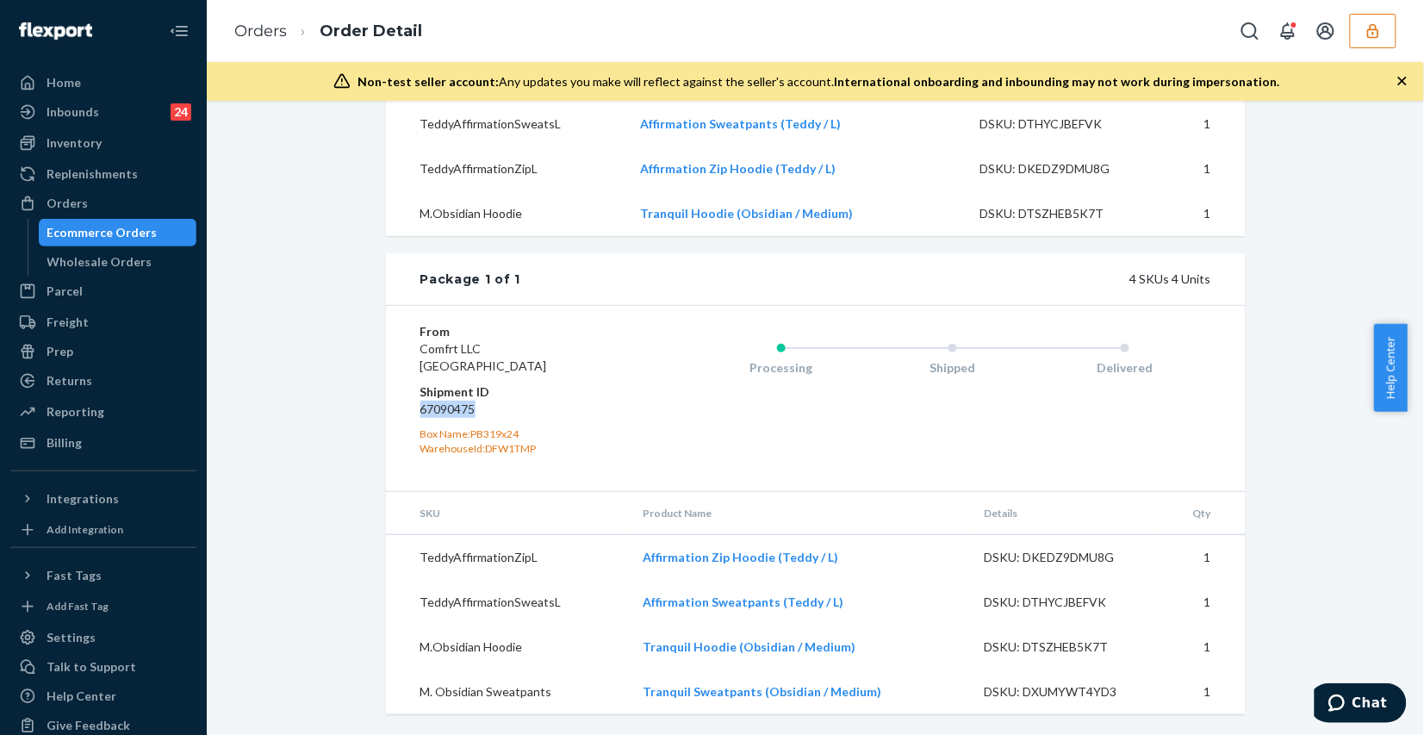
click at [432, 410] on dd "67090475" at bounding box center [523, 408] width 206 height 17
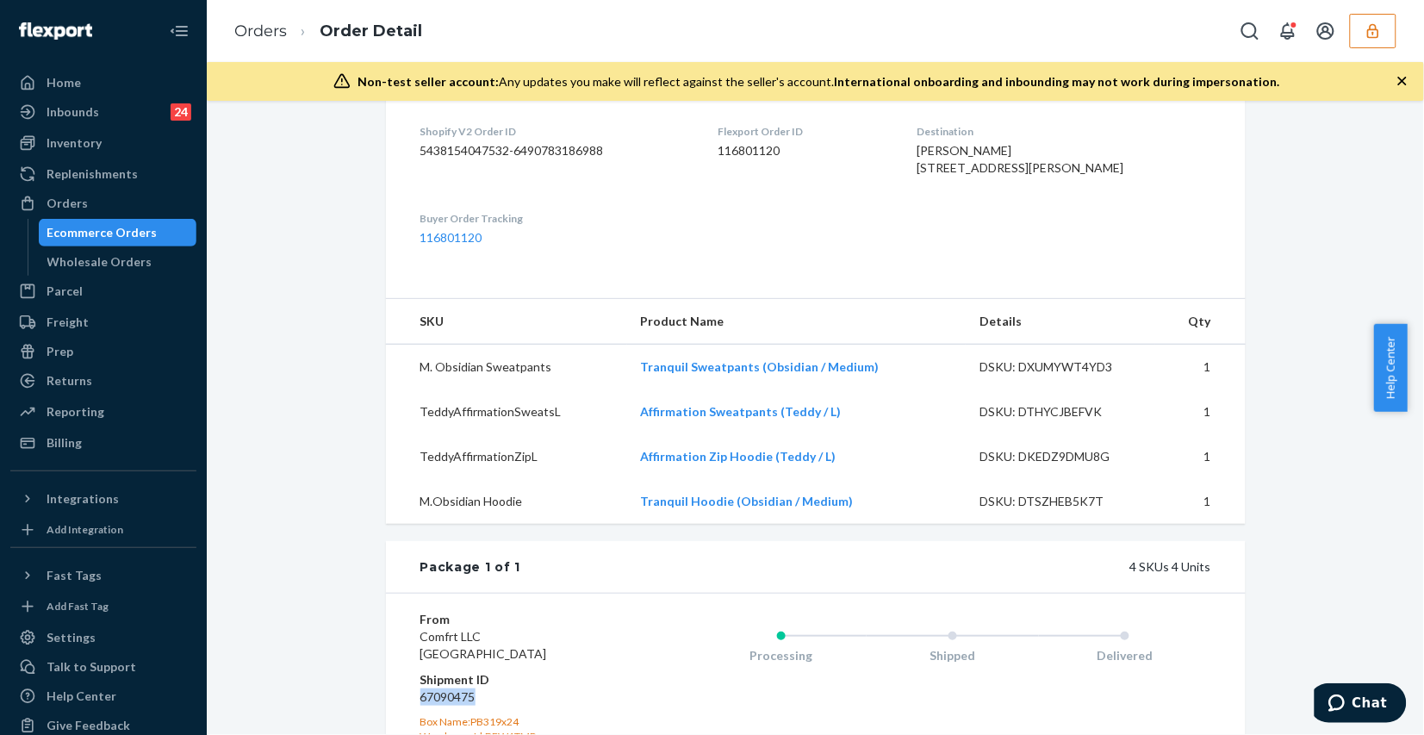
scroll to position [1, 0]
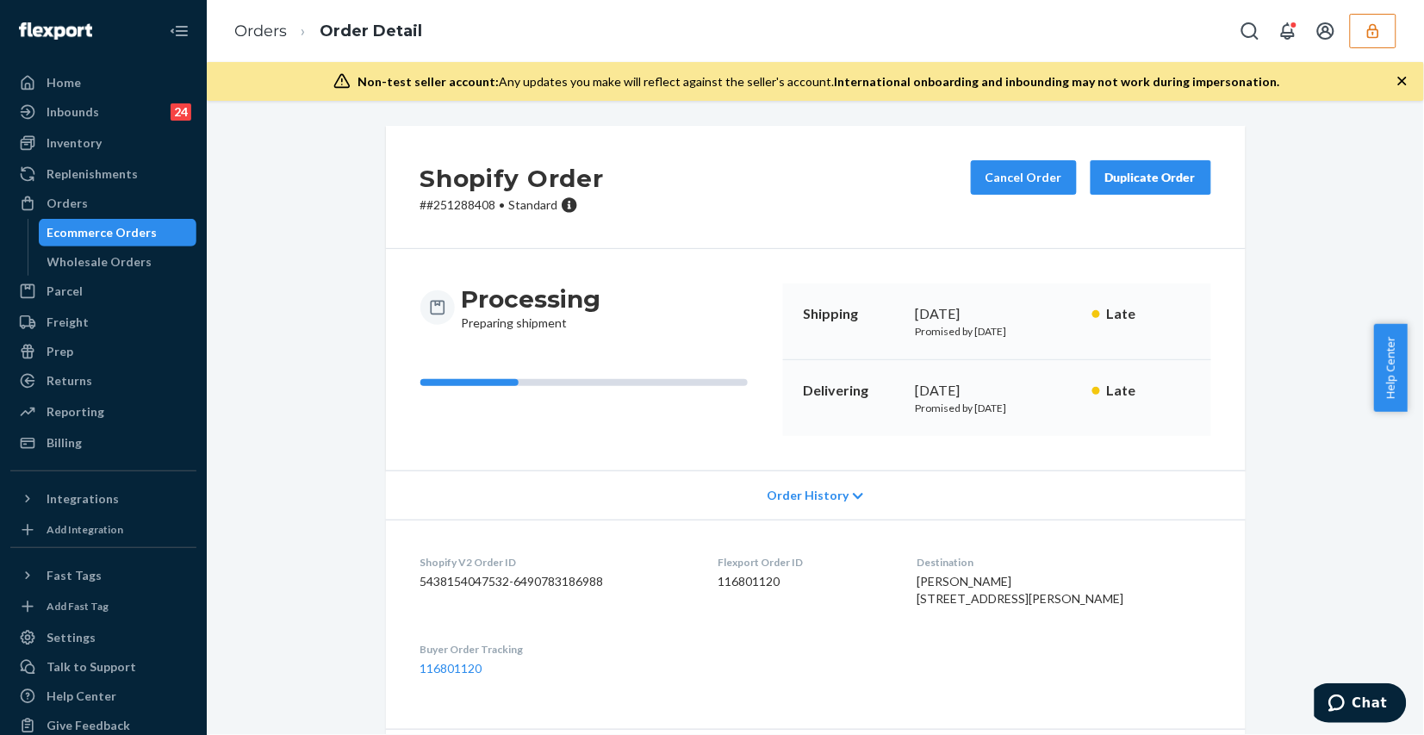
click at [771, 579] on dd "116801120" at bounding box center [803, 581] width 172 height 17
copy dd "116801120"
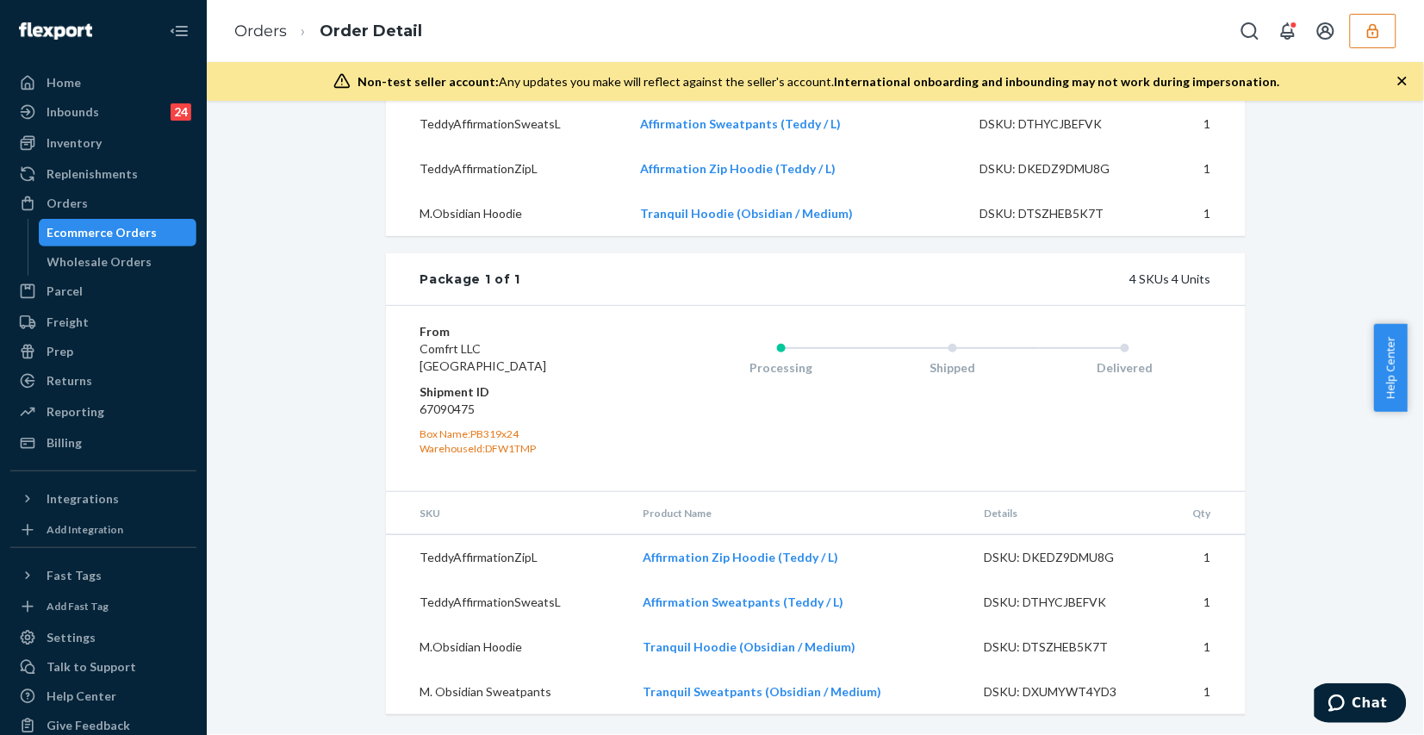
scroll to position [432, 0]
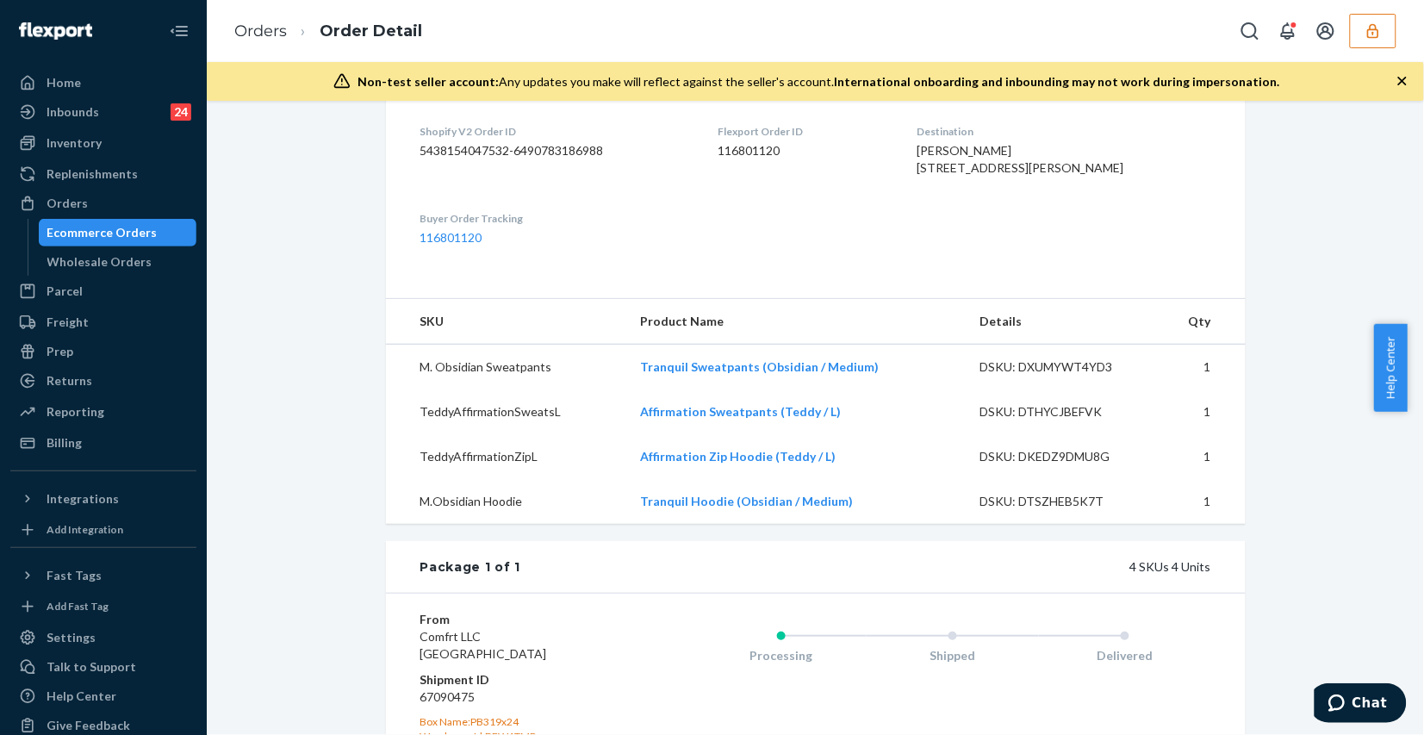
click at [1029, 376] on div "DSKU: DXUMYWT4YD3" at bounding box center [1060, 366] width 162 height 17
copy div "DXUMYWT4YD3"
click at [1048, 420] on div "DSKU: DTHYCJBEFVK" at bounding box center [1060, 411] width 162 height 17
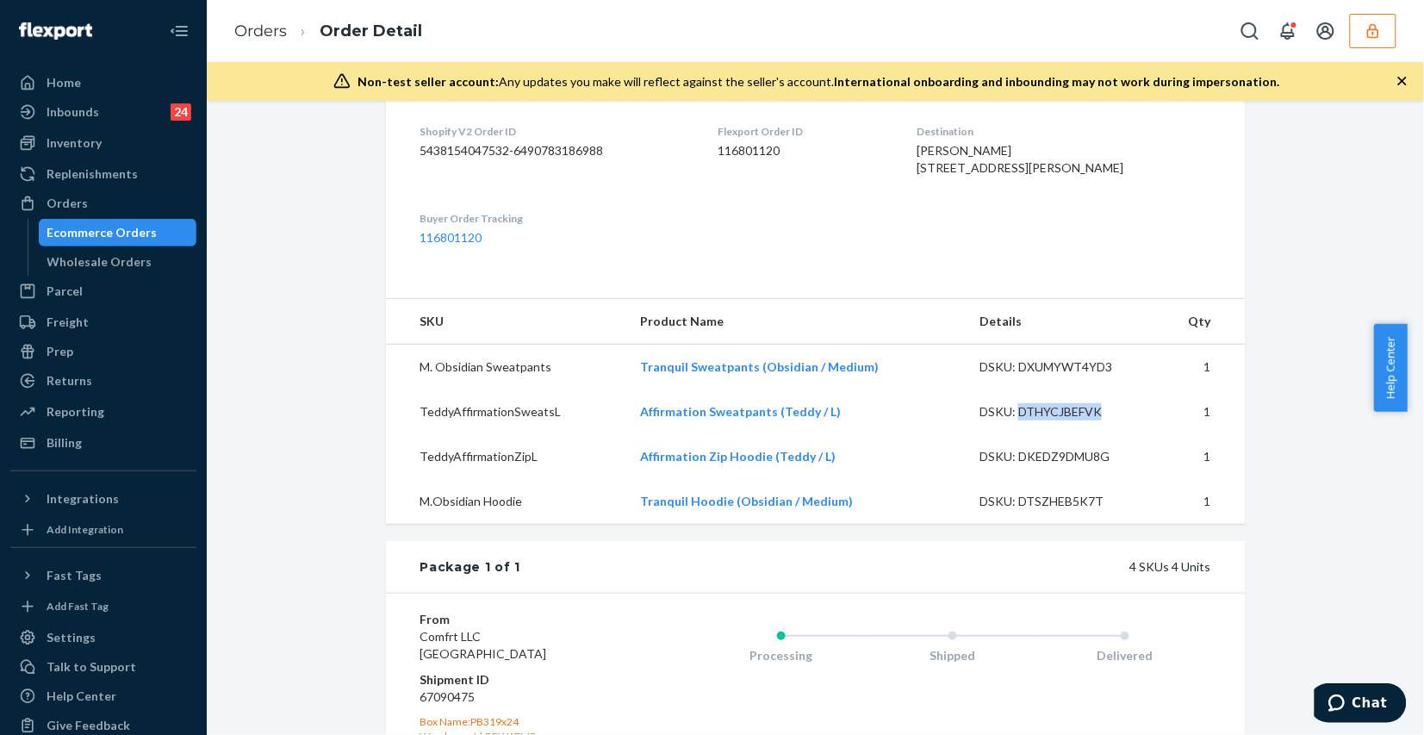
copy div "DTHYCJBEFVK"
click at [1040, 465] on div "DSKU: DKEDZ9DMU8G" at bounding box center [1060, 456] width 162 height 17
copy div "DKEDZ9DMU8G"
click at [1030, 510] on div "DSKU: DTSZHEB5K7T" at bounding box center [1060, 501] width 162 height 17
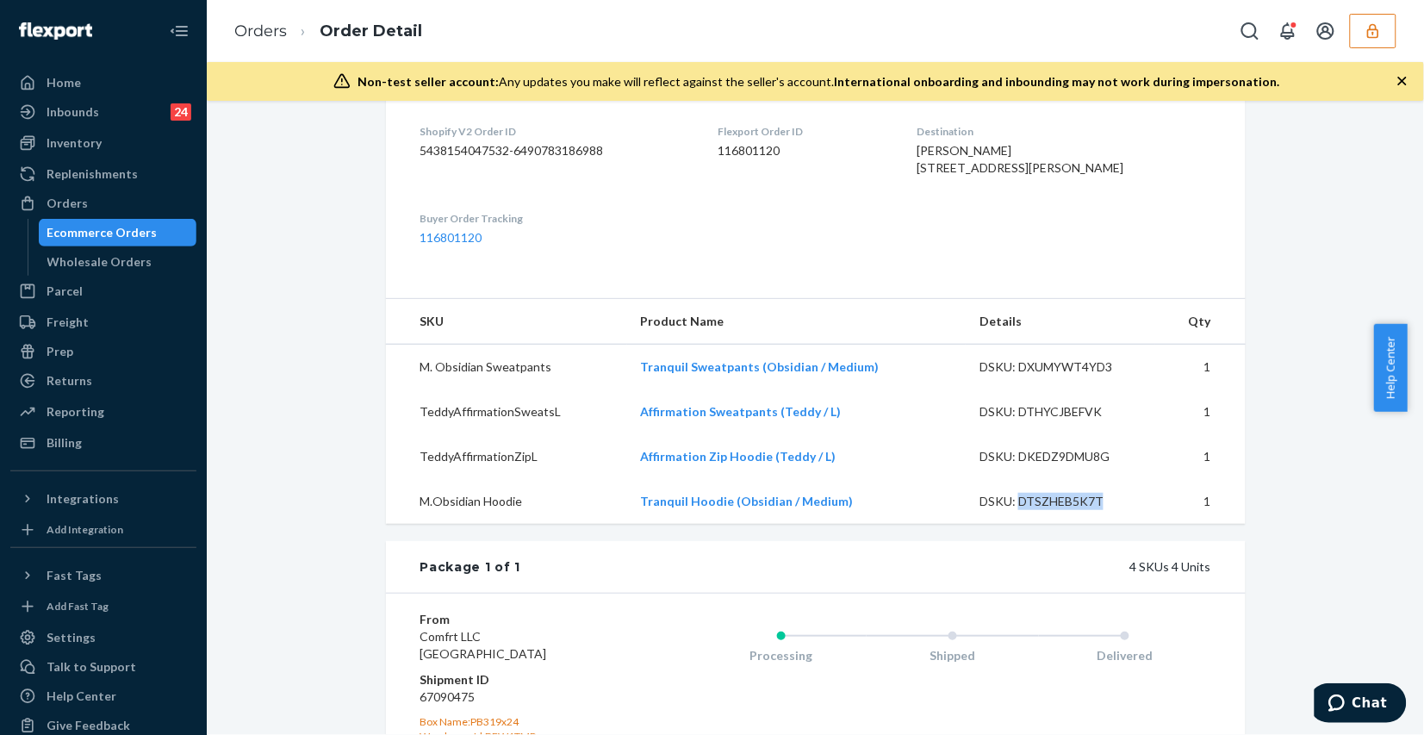
click at [1030, 510] on div "DSKU: DTSZHEB5K7T" at bounding box center [1060, 501] width 162 height 17
copy div "DTSZHEB5K7T"
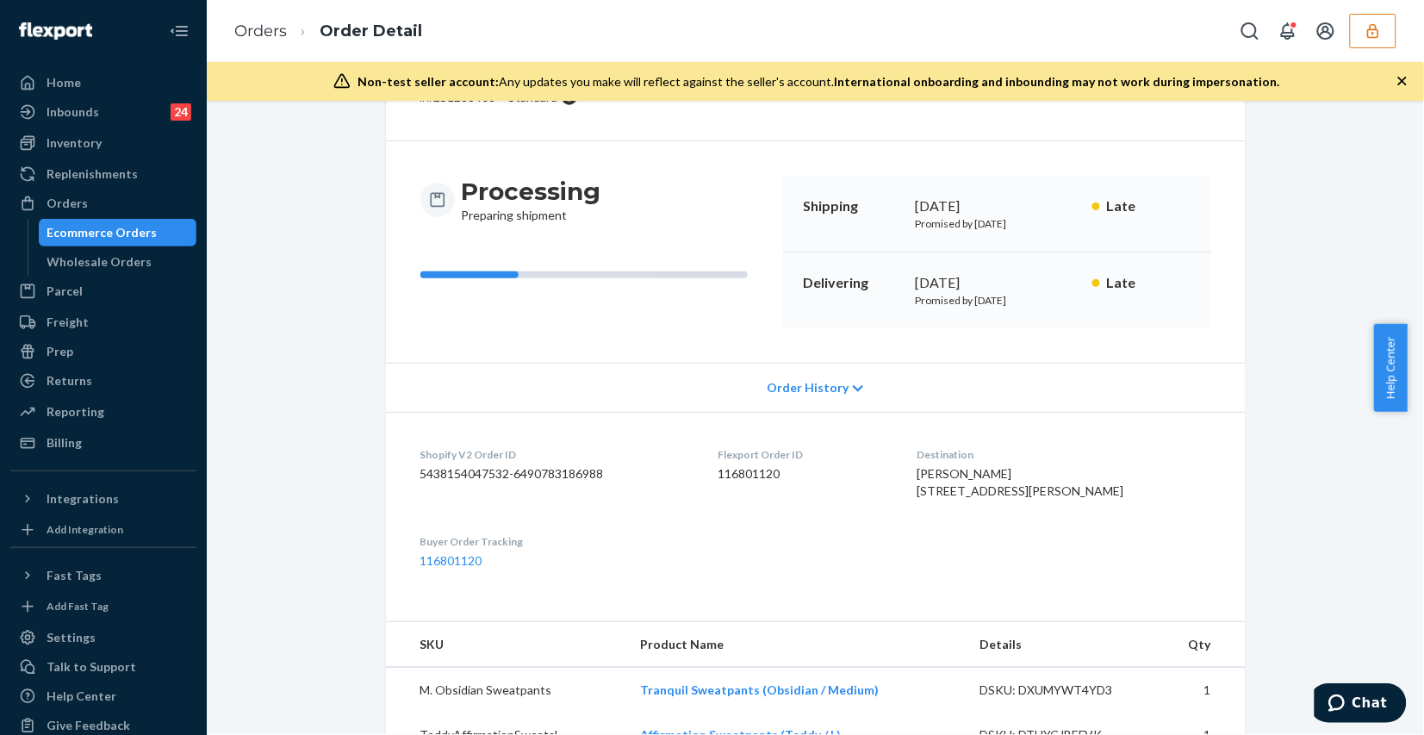
scroll to position [647, 0]
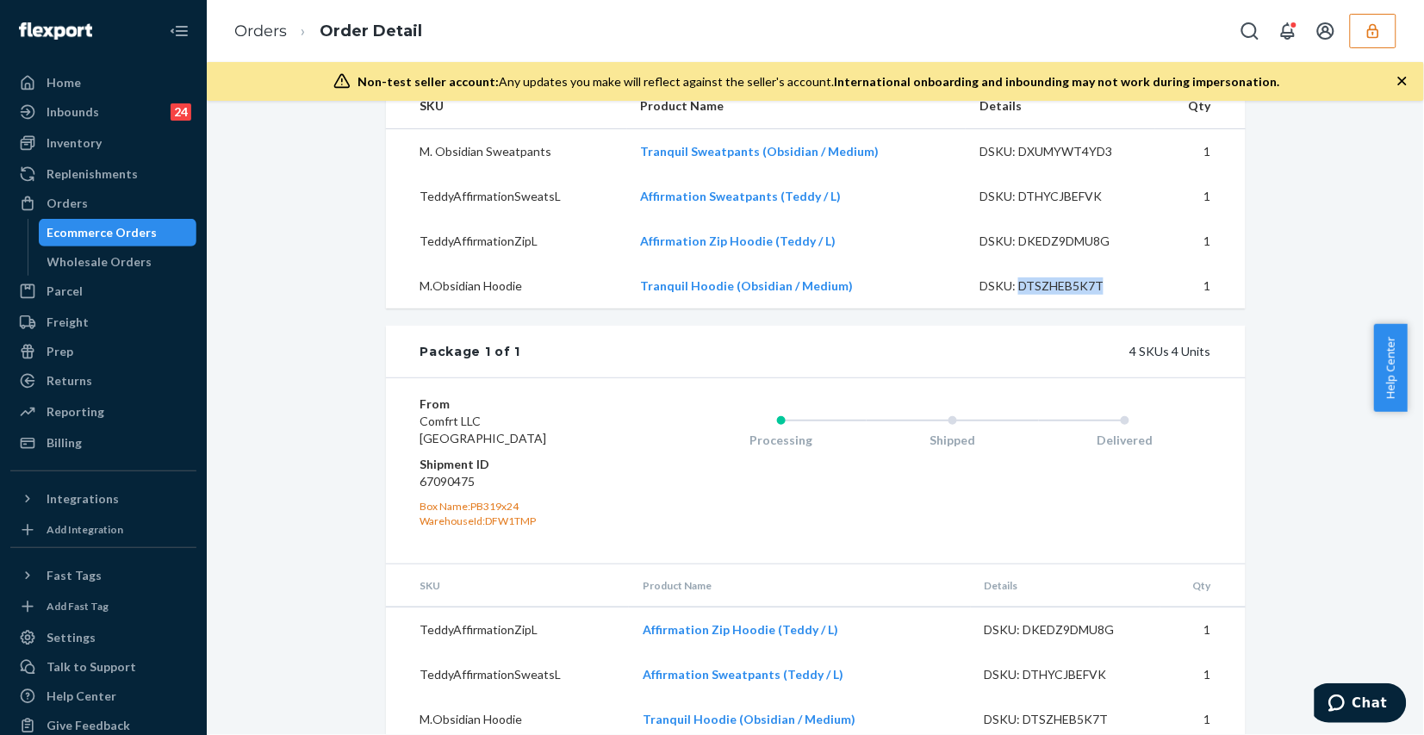
click at [437, 490] on dd "67090475" at bounding box center [523, 481] width 206 height 17
copy dd "67090475"
click at [264, 28] on link "Orders" at bounding box center [260, 31] width 53 height 19
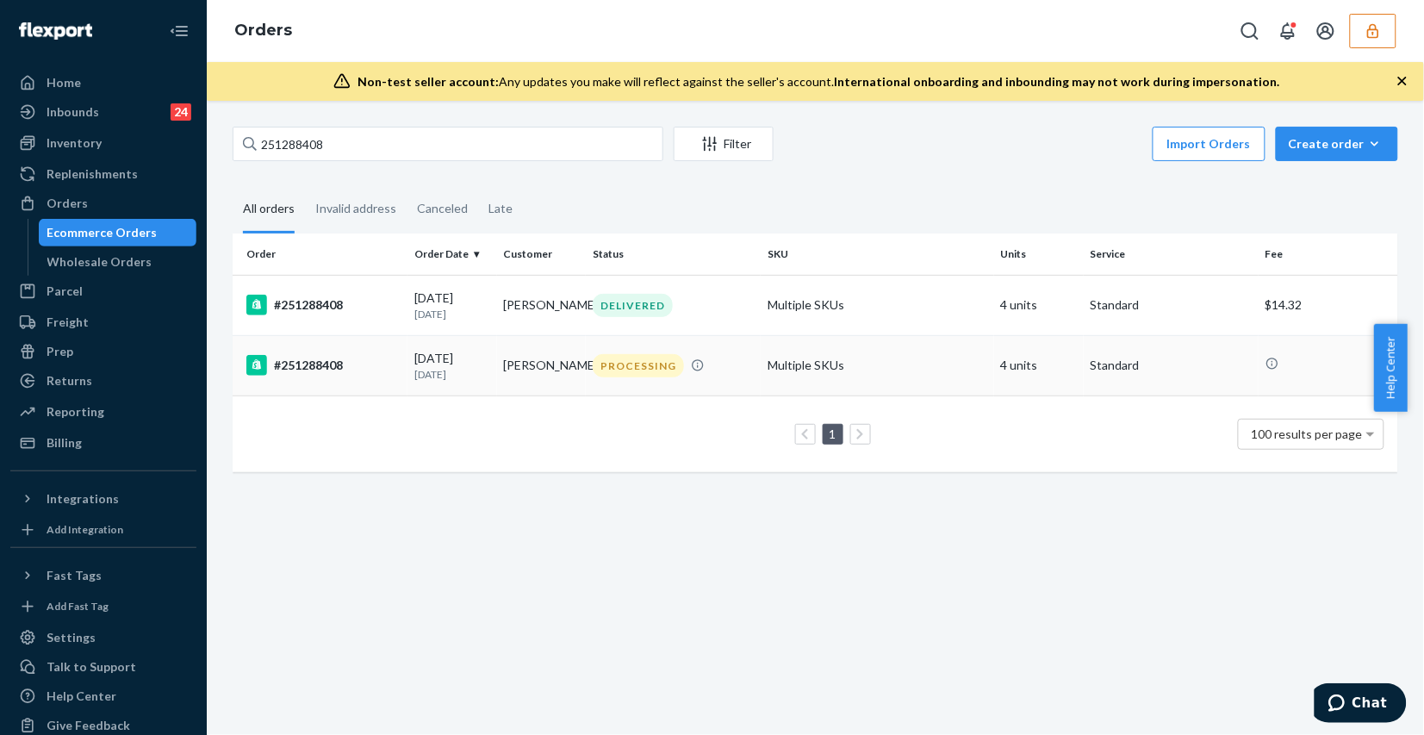
click at [922, 364] on td "Multiple SKUs" at bounding box center [877, 365] width 233 height 60
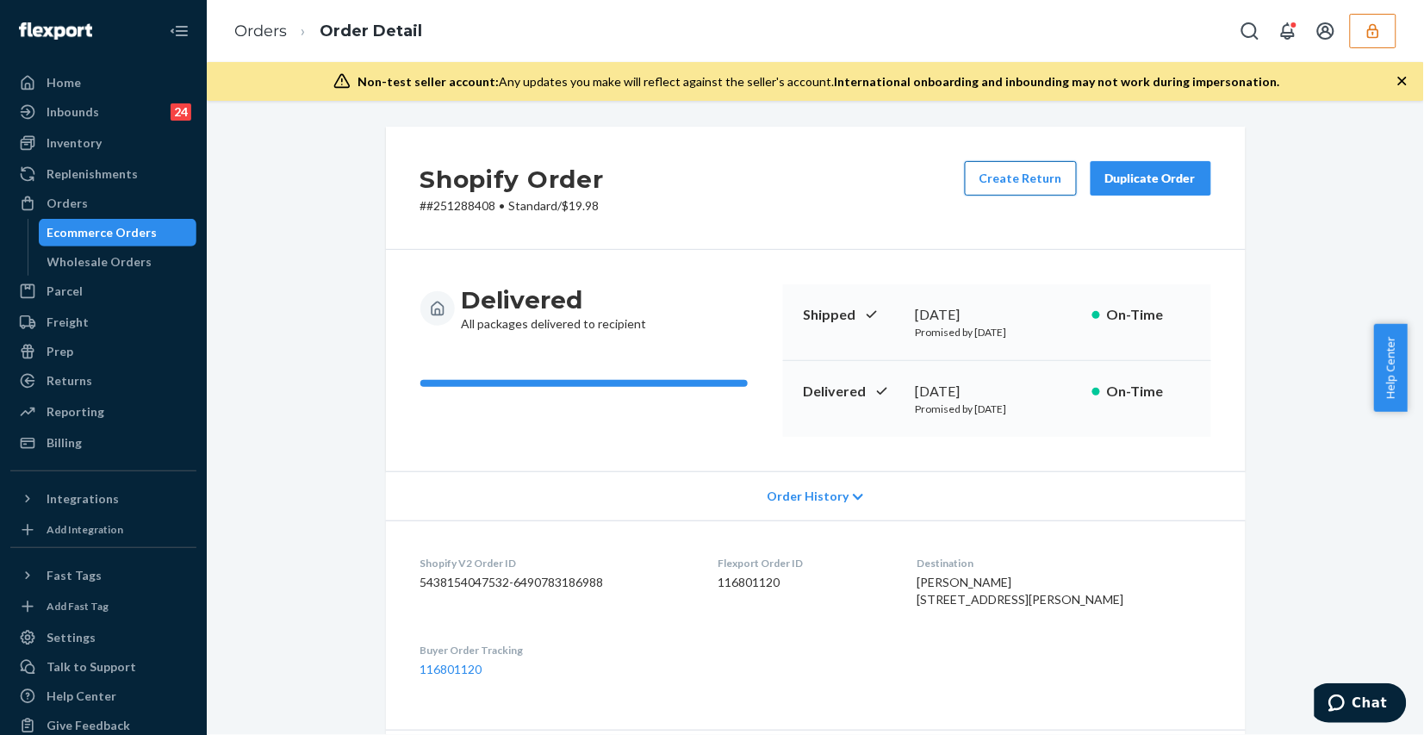
click at [988, 186] on button "Create Return" at bounding box center [1021, 178] width 112 height 34
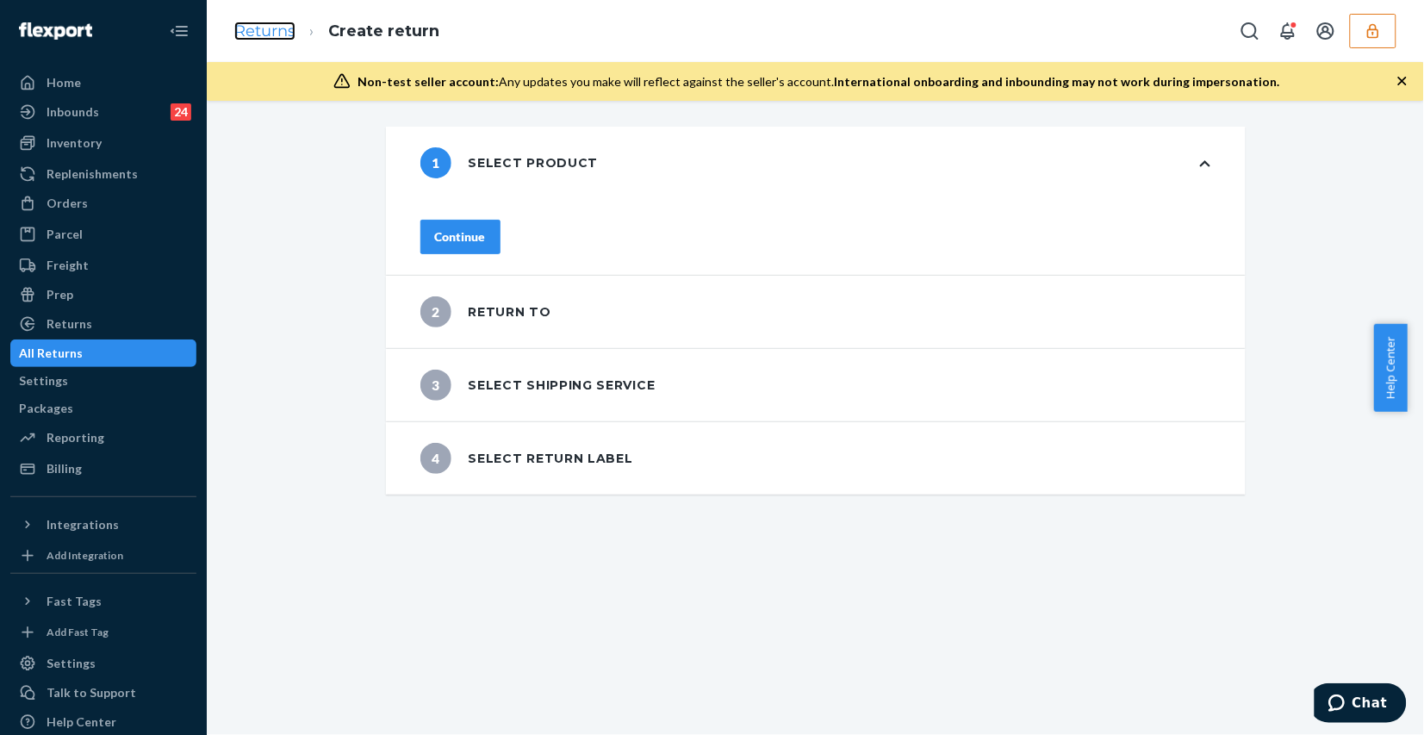
click at [272, 36] on link "Returns" at bounding box center [264, 31] width 61 height 19
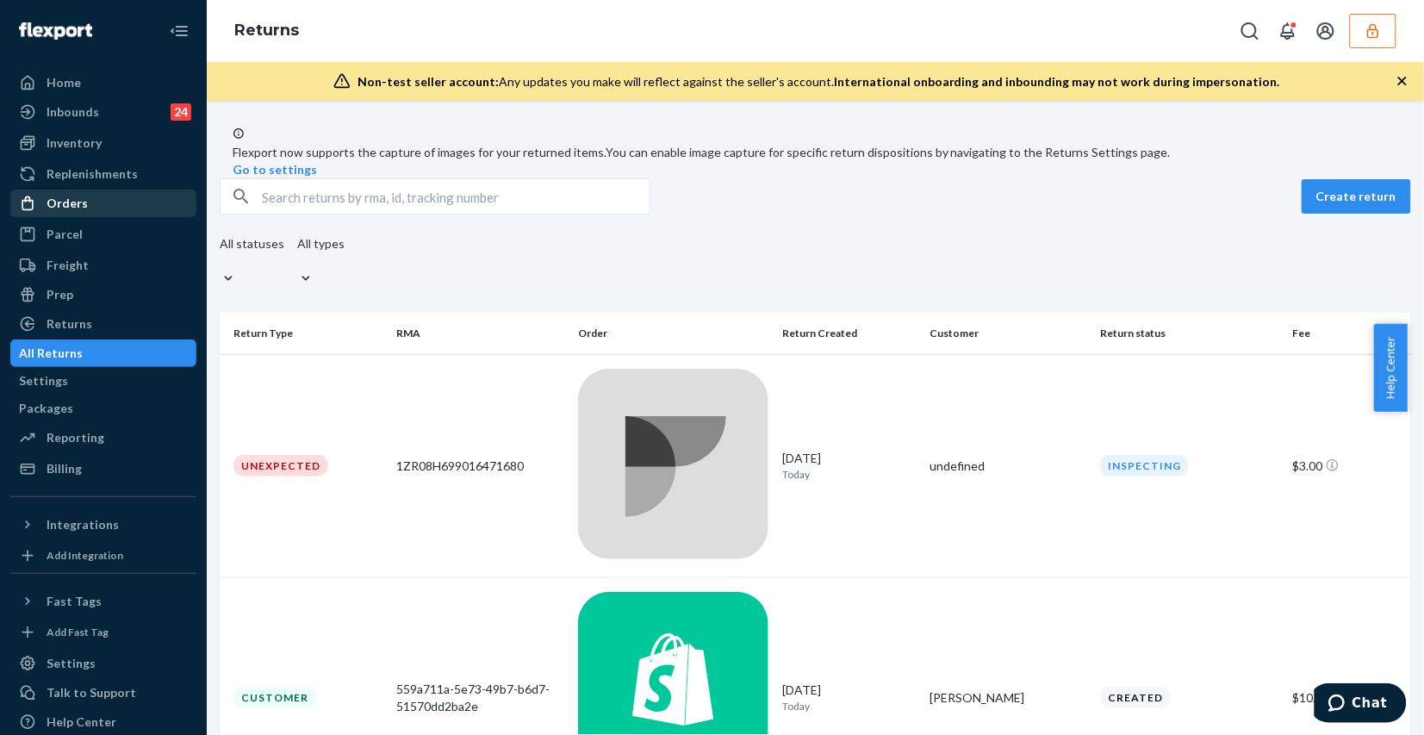
click at [119, 199] on div "Orders" at bounding box center [103, 203] width 183 height 24
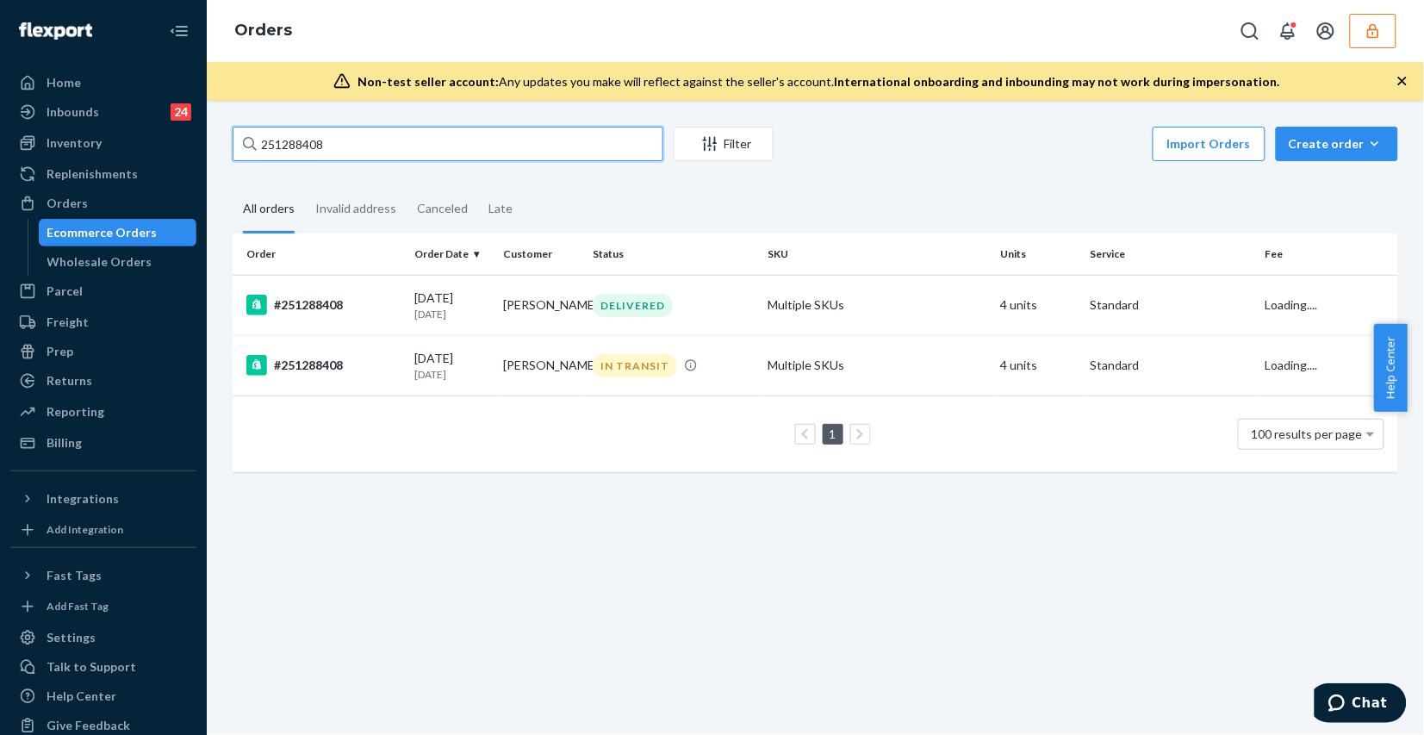
click at [419, 147] on input "251288408" at bounding box center [448, 144] width 431 height 34
type input "251288408"
click at [734, 369] on div "IN TRANSIT" at bounding box center [673, 365] width 168 height 23
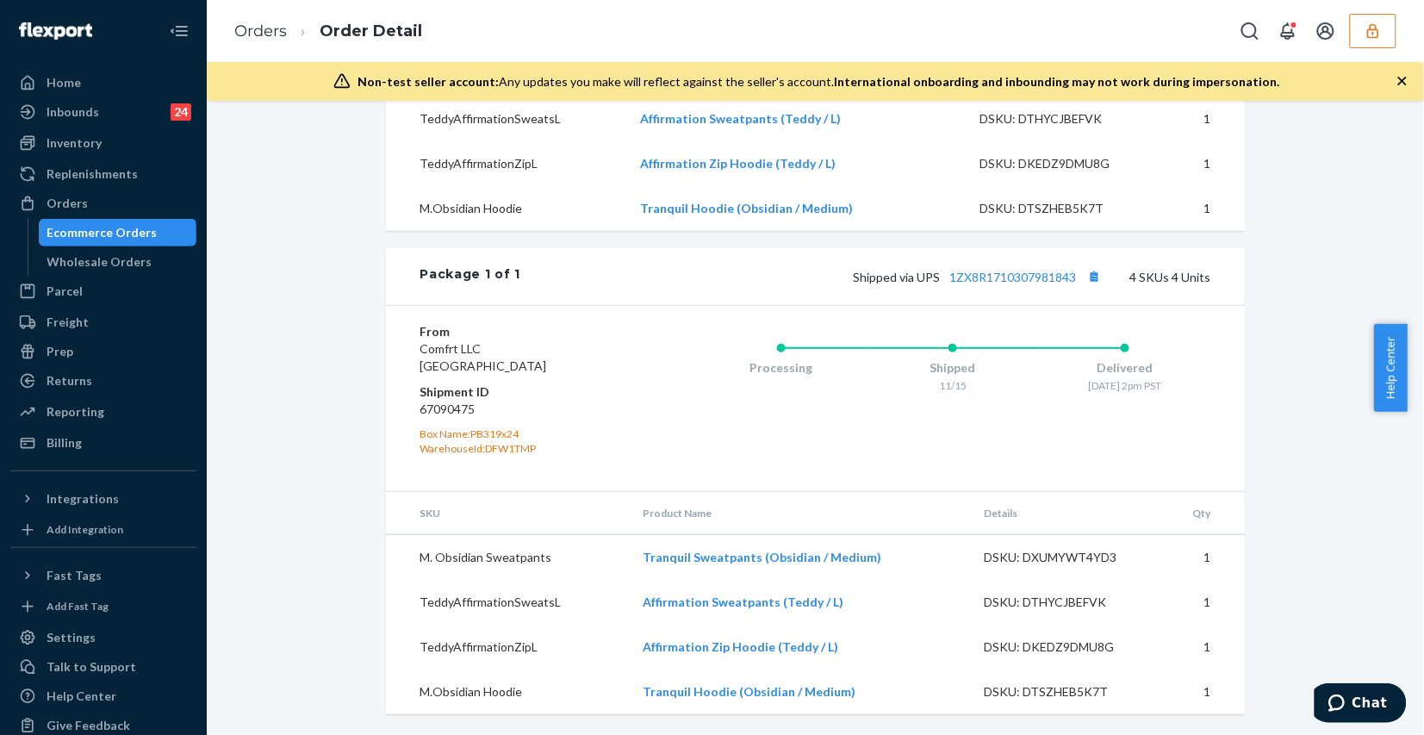
scroll to position [328, 0]
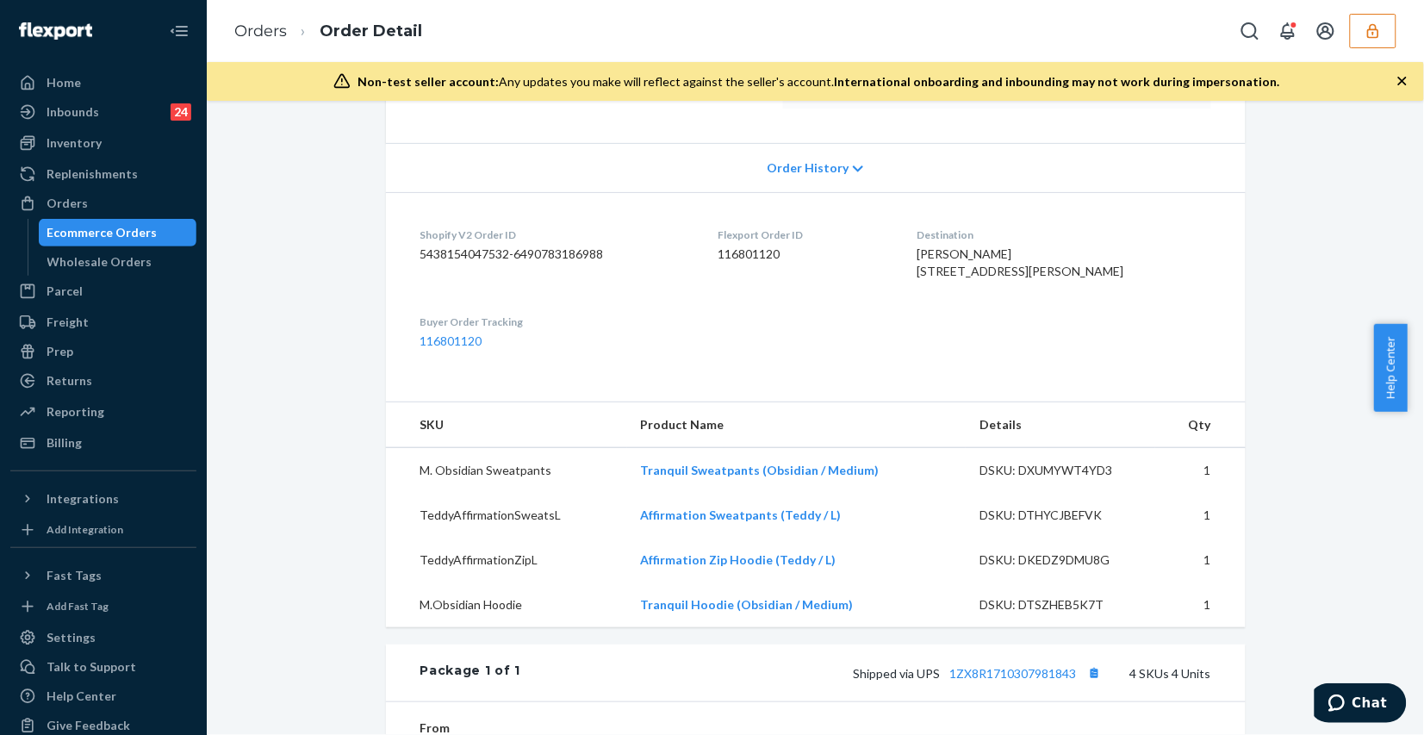
click at [786, 173] on span "Order History" at bounding box center [808, 167] width 82 height 17
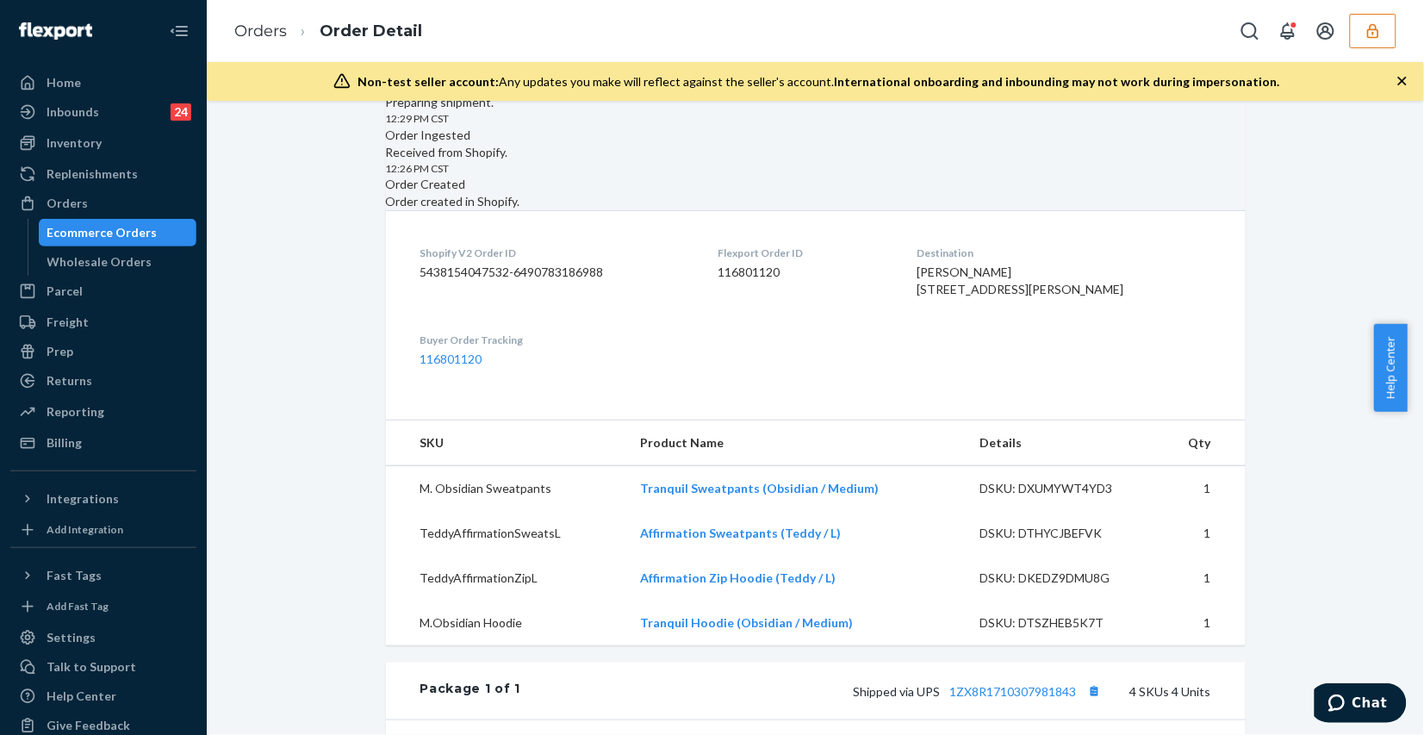
scroll to position [220, 0]
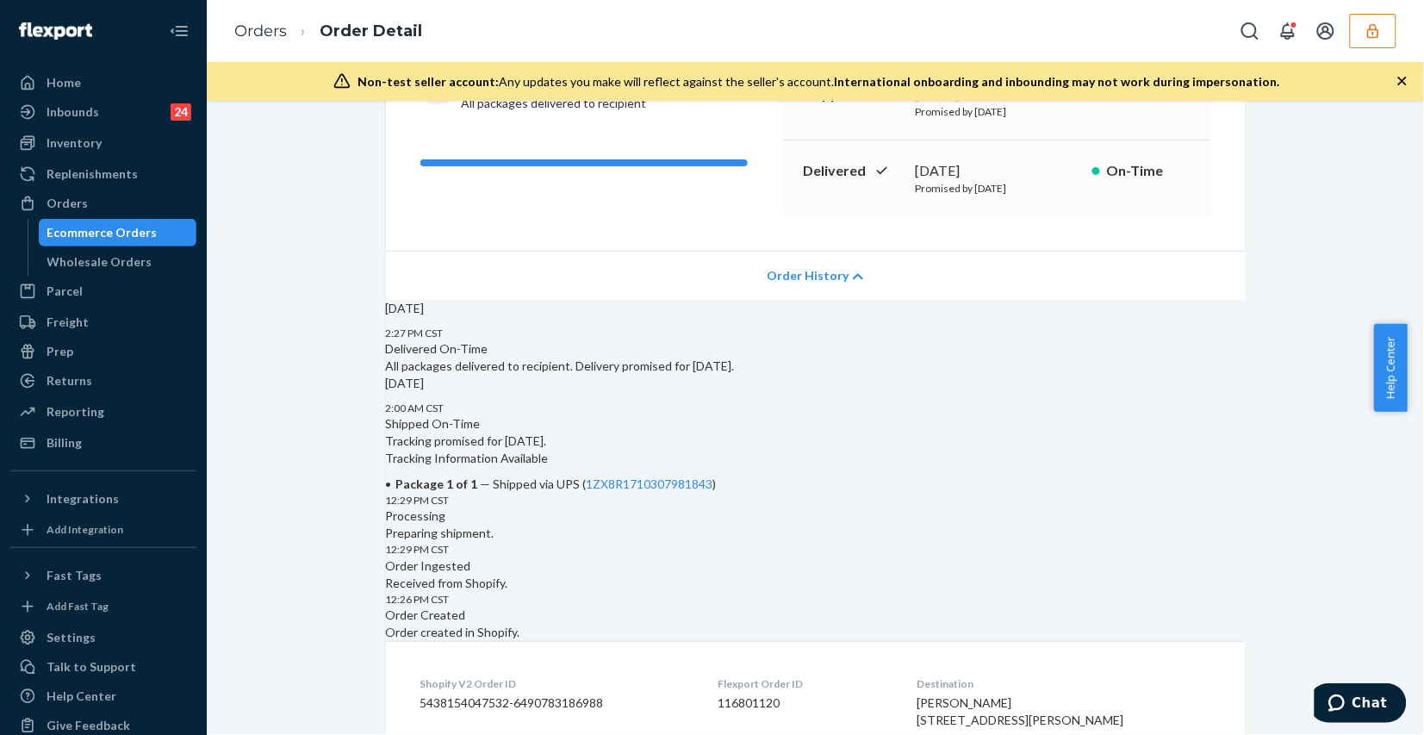
click at [798, 274] on span "Order History" at bounding box center [808, 275] width 82 height 17
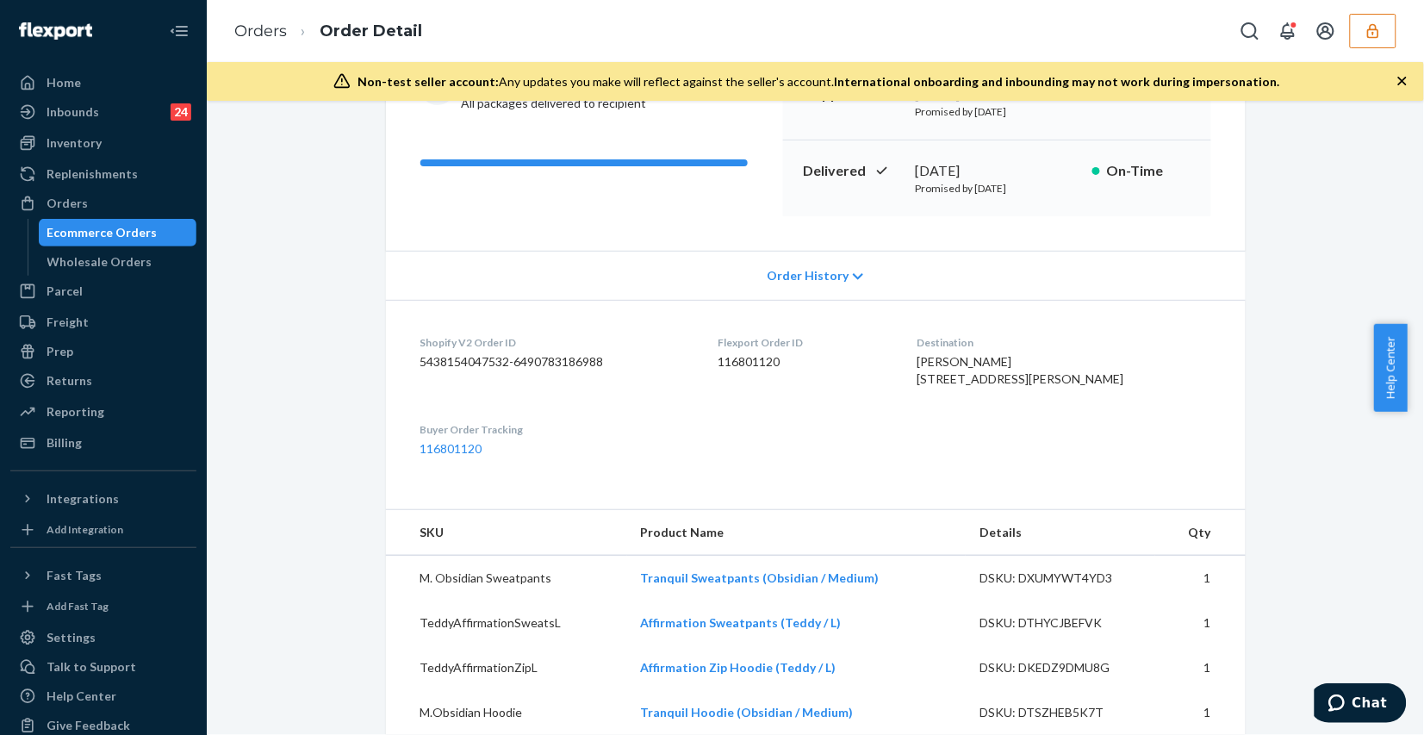
scroll to position [0, 0]
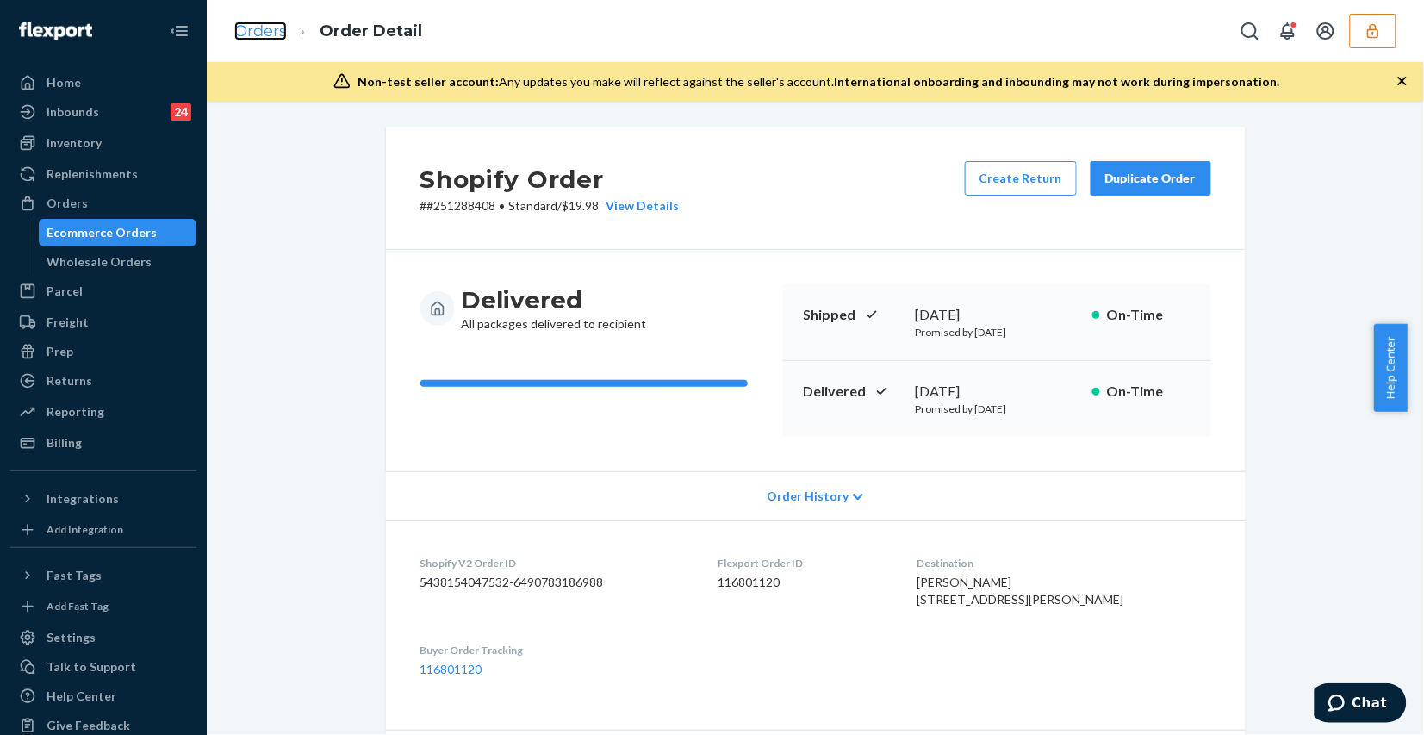
click at [251, 28] on link "Orders" at bounding box center [260, 31] width 53 height 19
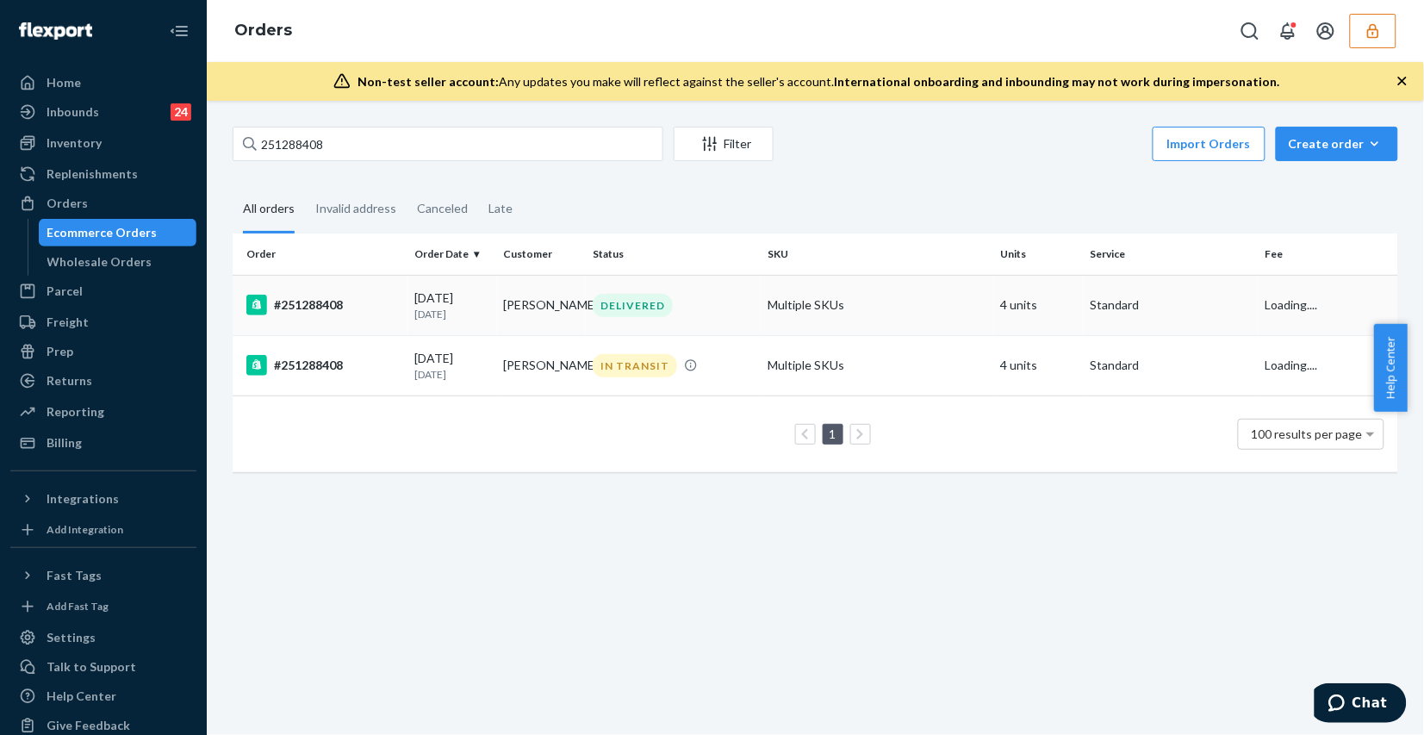
click at [872, 314] on td "Multiple SKUs" at bounding box center [877, 305] width 233 height 60
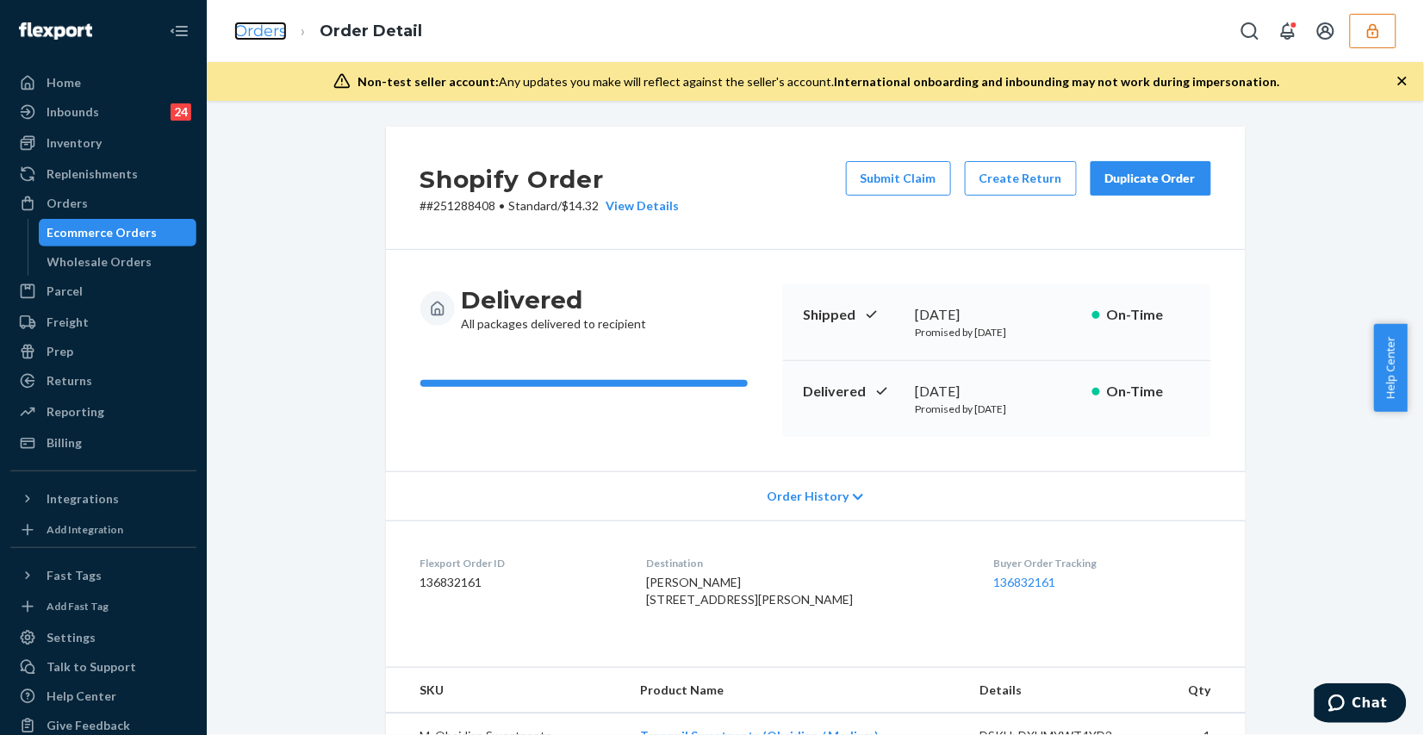
click at [268, 32] on link "Orders" at bounding box center [260, 31] width 53 height 19
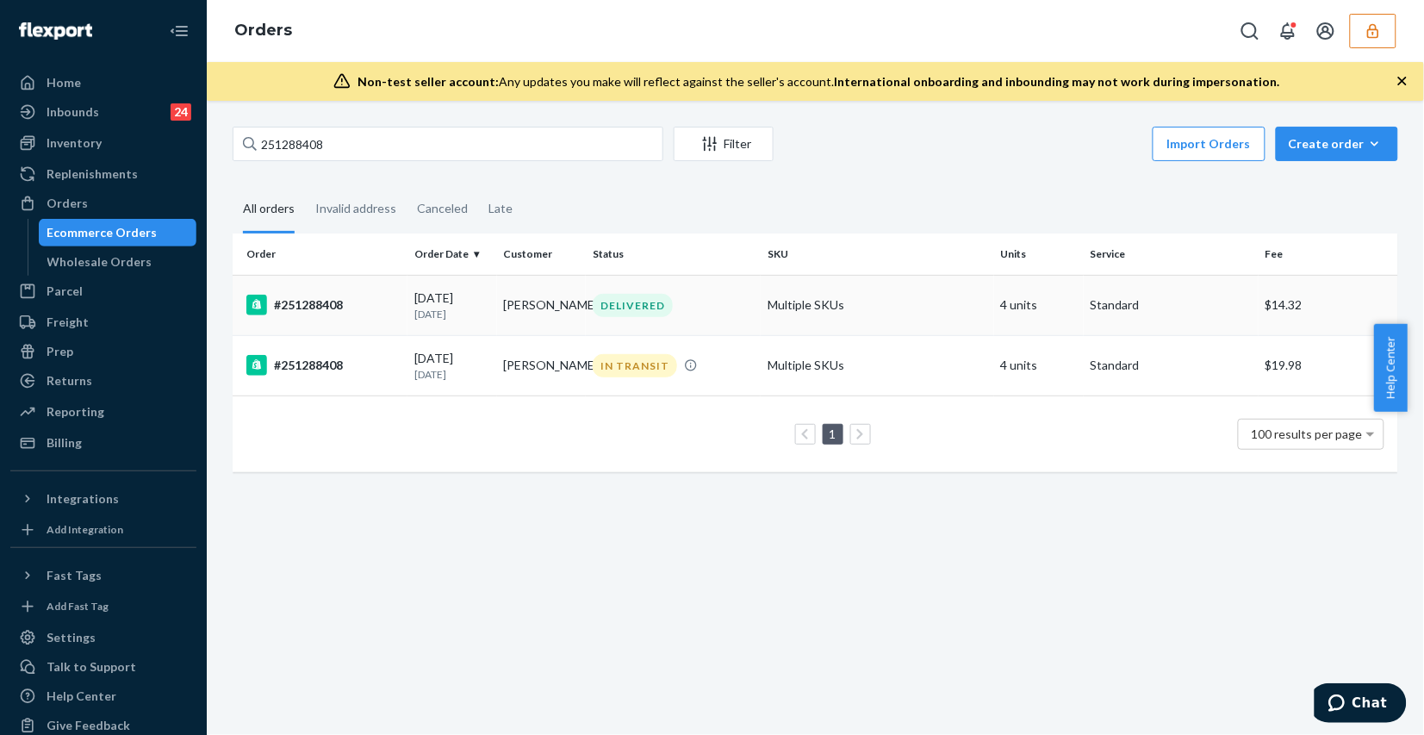
click at [943, 317] on td "Multiple SKUs" at bounding box center [877, 305] width 233 height 60
